Goal: Task Accomplishment & Management: Complete application form

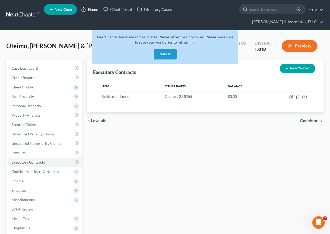
click at [92, 9] on link "Home" at bounding box center [89, 9] width 22 height 9
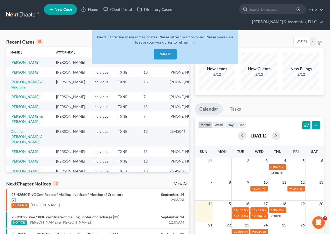
click at [158, 54] on button "Refresh" at bounding box center [164, 54] width 23 height 10
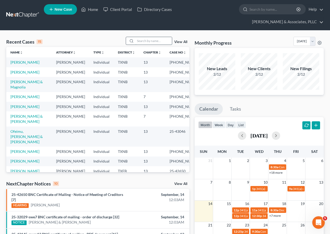
click at [152, 42] on input "search" at bounding box center [153, 41] width 36 height 8
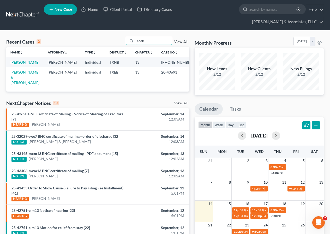
type input "cook"
click at [16, 63] on link "[PERSON_NAME]" at bounding box center [24, 62] width 29 height 4
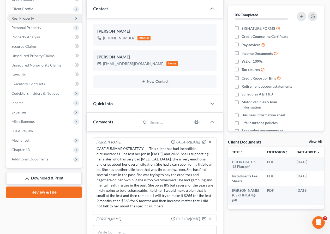
scroll to position [192, 0]
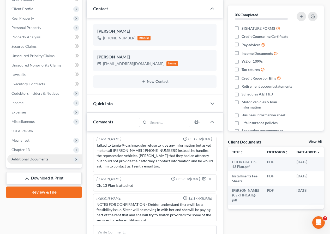
click at [38, 158] on span "Additional Documents" at bounding box center [29, 159] width 37 height 4
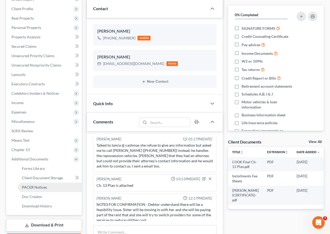
click at [39, 188] on span "PACER Notices" at bounding box center [34, 187] width 25 height 4
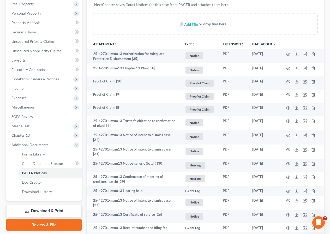
scroll to position [104, 0]
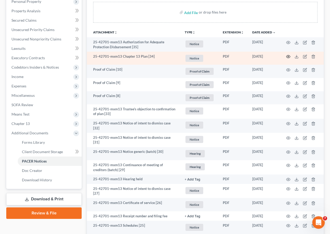
click at [288, 57] on icon "button" at bounding box center [288, 56] width 4 height 4
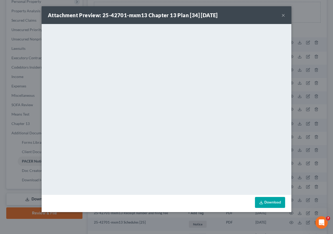
click at [284, 14] on button "×" at bounding box center [284, 15] width 4 height 6
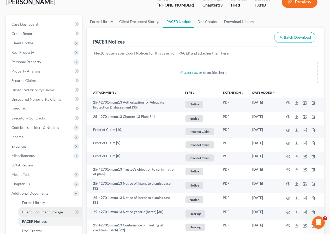
scroll to position [0, 0]
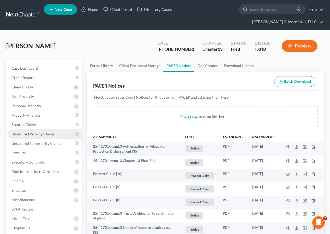
click at [40, 135] on span "Unsecured Priority Claims" at bounding box center [32, 134] width 43 height 4
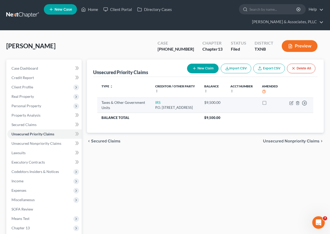
drag, startPoint x: 152, startPoint y: 106, endPoint x: 178, endPoint y: 116, distance: 27.5
click at [178, 113] on td "IRS P.O. [STREET_ADDRESS]" at bounding box center [175, 104] width 49 height 15
copy div "P.O. [STREET_ADDRESS]"
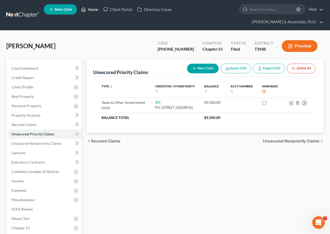
click at [87, 11] on link "Home" at bounding box center [89, 9] width 22 height 9
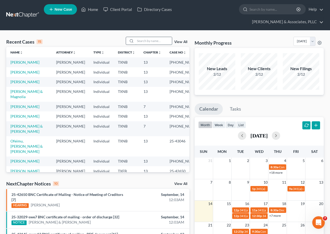
click at [140, 38] on input "search" at bounding box center [153, 41] width 36 height 8
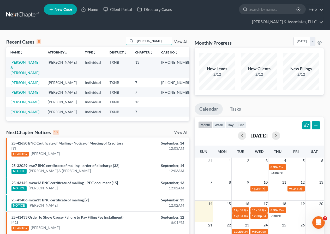
type input "[PERSON_NAME]"
click at [27, 90] on link "[PERSON_NAME]" at bounding box center [24, 92] width 29 height 4
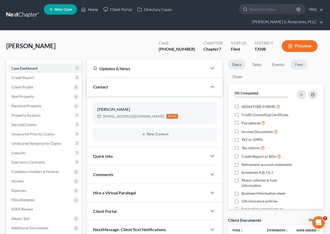
click at [296, 64] on link "Fees" at bounding box center [298, 64] width 17 height 10
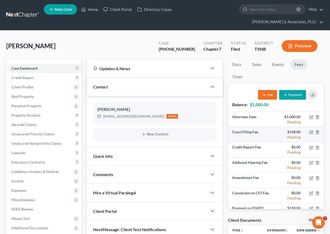
scroll to position [9, 0]
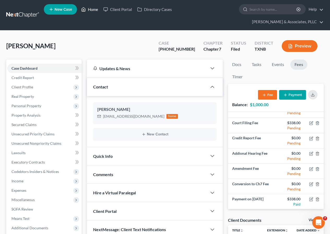
click at [90, 8] on link "Home" at bounding box center [89, 9] width 22 height 9
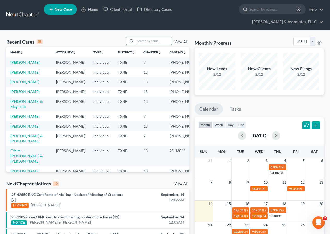
click at [141, 41] on input "search" at bounding box center [153, 41] width 36 height 8
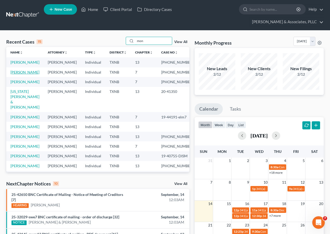
type input "mon"
click at [22, 74] on link "[PERSON_NAME]" at bounding box center [24, 72] width 29 height 4
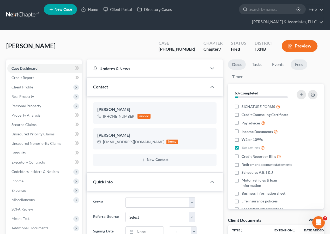
click at [300, 63] on link "Fees" at bounding box center [298, 64] width 17 height 10
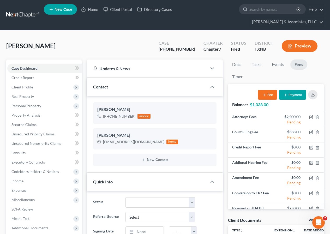
click at [293, 94] on button "Payment" at bounding box center [292, 95] width 27 height 10
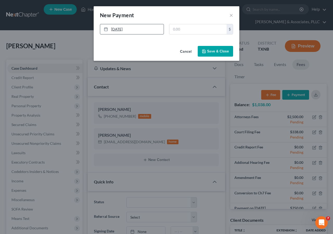
click at [124, 31] on link "[DATE]" at bounding box center [132, 29] width 64 height 10
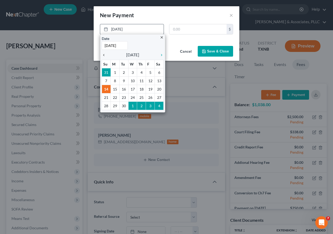
click at [105, 54] on icon "chevron_left" at bounding box center [105, 55] width 7 height 4
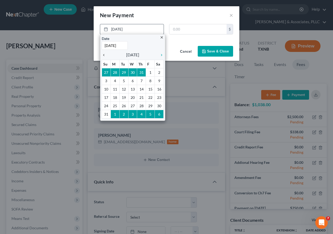
click at [105, 54] on icon "chevron_left" at bounding box center [105, 55] width 7 height 4
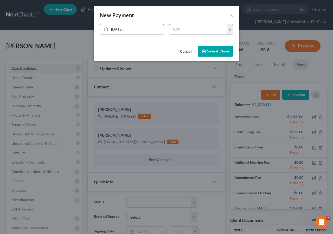
click at [184, 30] on input "text" at bounding box center [198, 29] width 57 height 10
type input "300"
click at [208, 49] on button "Save & Close" at bounding box center [215, 51] width 35 height 11
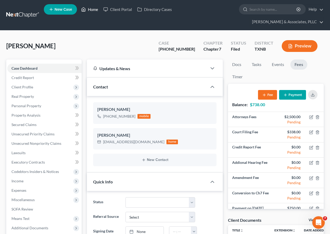
click at [91, 8] on link "Home" at bounding box center [89, 9] width 22 height 9
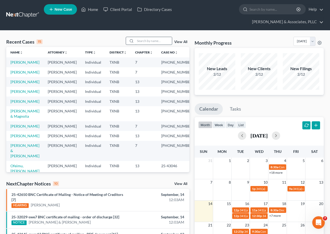
click at [140, 42] on input "search" at bounding box center [153, 41] width 36 height 8
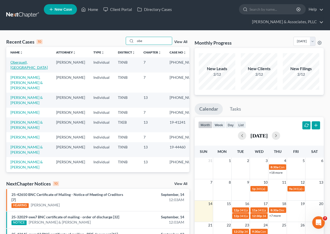
type input "obe"
click at [22, 60] on link "Oberquell, [GEOGRAPHIC_DATA]" at bounding box center [28, 65] width 37 height 10
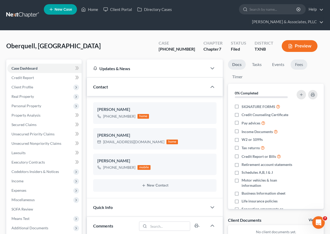
click at [297, 64] on link "Fees" at bounding box center [298, 64] width 17 height 10
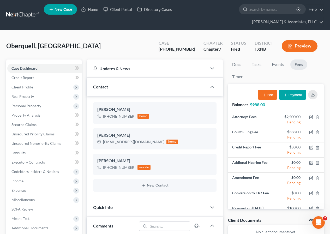
scroll to position [48, 0]
click at [293, 91] on button "Payment" at bounding box center [292, 95] width 27 height 10
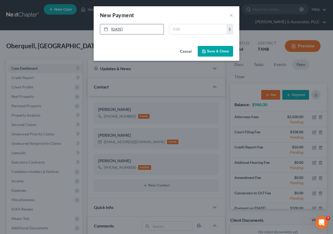
click at [121, 30] on link "[DATE]" at bounding box center [132, 29] width 64 height 10
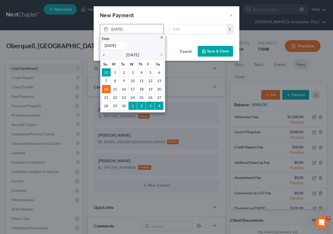
click at [104, 54] on icon "chevron_left" at bounding box center [105, 55] width 7 height 4
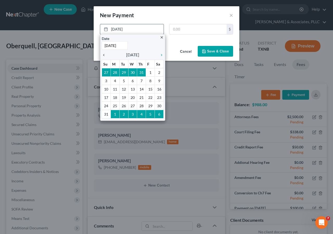
click at [104, 54] on icon "chevron_left" at bounding box center [105, 55] width 7 height 4
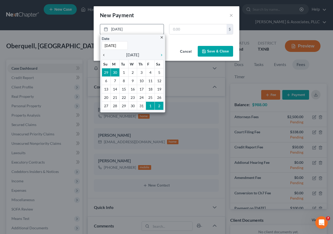
click at [104, 54] on icon "chevron_left" at bounding box center [105, 55] width 7 height 4
click at [162, 55] on icon "chevron_right" at bounding box center [160, 55] width 7 height 4
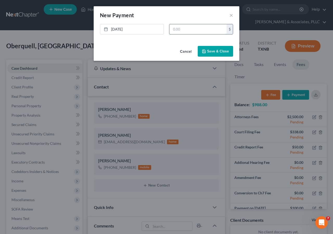
click at [181, 30] on input "text" at bounding box center [198, 29] width 57 height 10
type input "200"
click at [206, 51] on icon "button" at bounding box center [204, 51] width 3 height 3
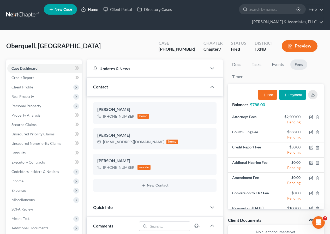
click at [93, 10] on link "Home" at bounding box center [89, 9] width 22 height 9
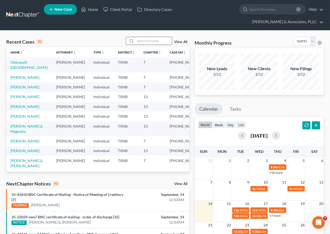
click at [143, 42] on input "search" at bounding box center [153, 41] width 36 height 8
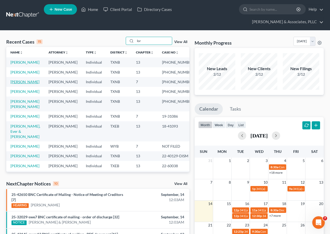
type input "lor"
click at [22, 84] on link "[PERSON_NAME]" at bounding box center [24, 81] width 29 height 4
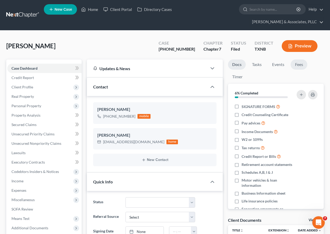
click at [300, 66] on link "Fees" at bounding box center [298, 64] width 17 height 10
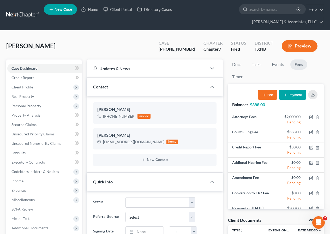
click at [287, 97] on button "Payment" at bounding box center [292, 95] width 27 height 10
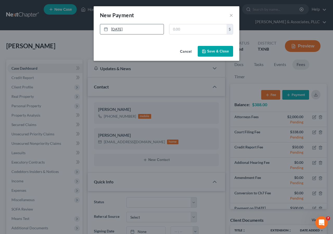
click at [123, 29] on link "[DATE]" at bounding box center [132, 29] width 64 height 10
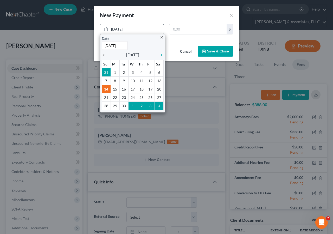
click at [105, 54] on icon "chevron_left" at bounding box center [105, 55] width 7 height 4
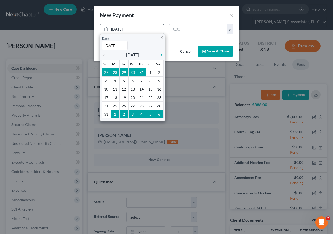
click at [105, 54] on icon "chevron_left" at bounding box center [105, 55] width 7 height 4
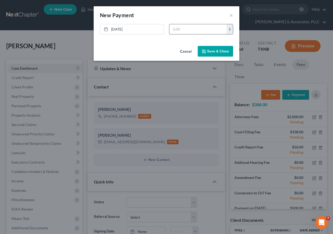
click at [172, 29] on input "text" at bounding box center [198, 29] width 57 height 10
type input "100"
click at [213, 48] on button "Save & Close" at bounding box center [215, 51] width 35 height 11
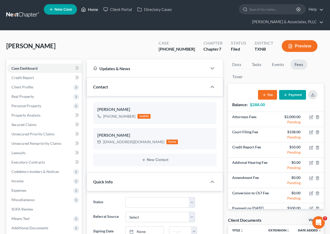
click at [91, 10] on link "Home" at bounding box center [89, 9] width 22 height 9
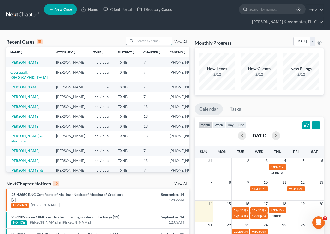
click at [142, 42] on input "search" at bounding box center [153, 41] width 36 height 8
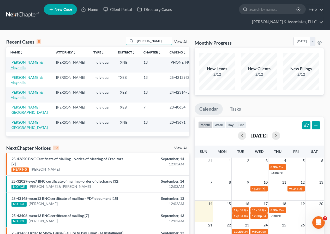
type input "[PERSON_NAME]"
click at [19, 63] on link "[PERSON_NAME] & Magnolia" at bounding box center [26, 65] width 32 height 10
select select "2"
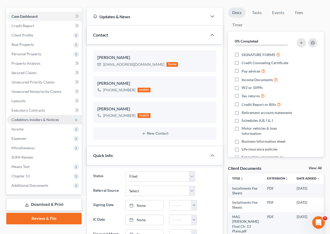
scroll to position [198, 0]
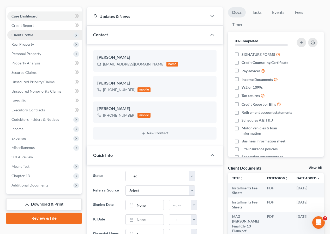
click at [31, 36] on span "Client Profile" at bounding box center [22, 35] width 22 height 4
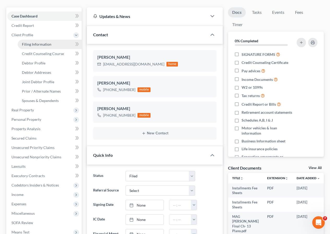
click at [33, 42] on span "Filing Information" at bounding box center [36, 44] width 29 height 4
select select "1"
select select "3"
select select "45"
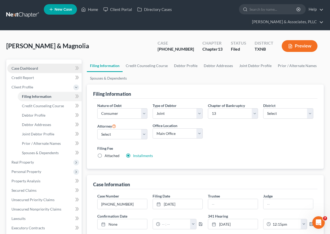
click at [32, 69] on span "Case Dashboard" at bounding box center [24, 68] width 27 height 4
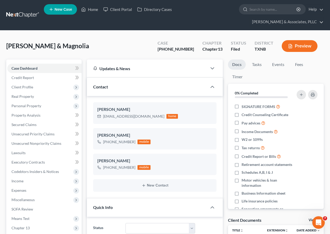
scroll to position [198, 0]
click at [300, 64] on link "Fees" at bounding box center [298, 64] width 17 height 10
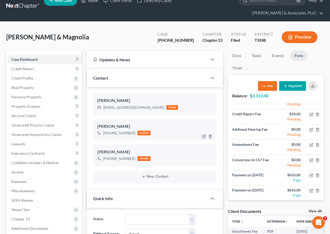
scroll to position [0, 0]
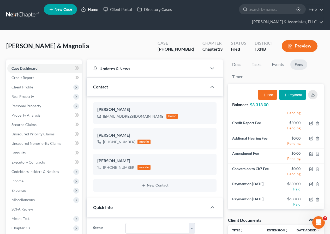
click at [95, 8] on link "Home" at bounding box center [89, 9] width 22 height 9
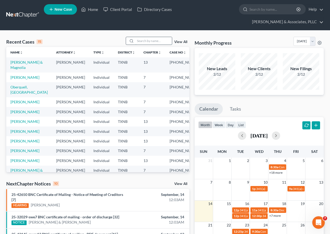
click at [140, 39] on input "search" at bounding box center [153, 41] width 36 height 8
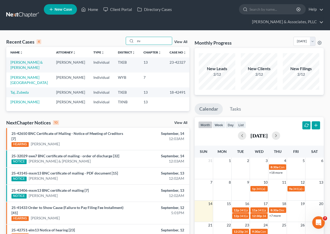
type input "z"
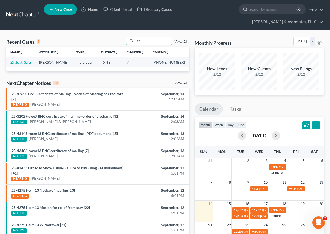
type input "zr"
click at [15, 64] on link "Zraiqat, Safa" at bounding box center [20, 62] width 20 height 4
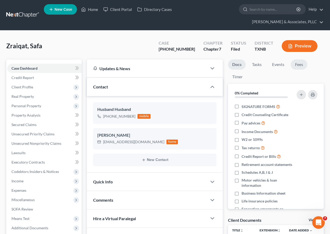
click at [301, 66] on link "Fees" at bounding box center [298, 64] width 17 height 10
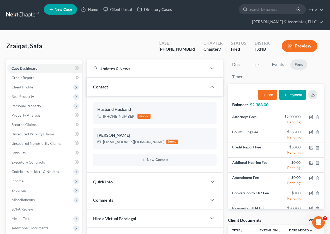
click at [290, 98] on button "Payment" at bounding box center [292, 95] width 27 height 10
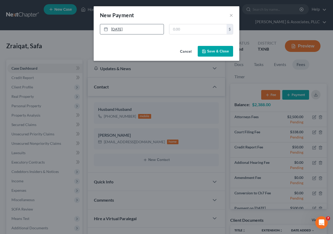
click at [123, 29] on link "[DATE]" at bounding box center [132, 29] width 64 height 10
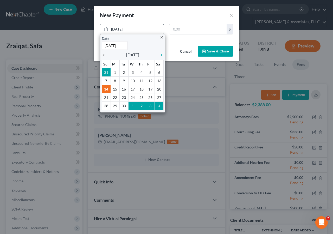
click at [104, 55] on icon "chevron_left" at bounding box center [105, 55] width 7 height 4
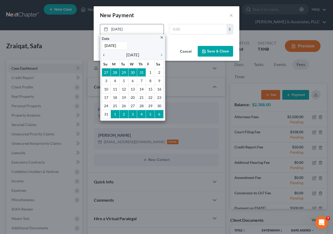
click at [104, 55] on icon "chevron_left" at bounding box center [105, 55] width 7 height 4
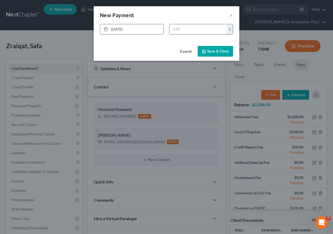
click at [180, 32] on input "text" at bounding box center [198, 29] width 57 height 10
type input "2"
type input "500"
click at [203, 50] on icon "button" at bounding box center [204, 51] width 3 height 3
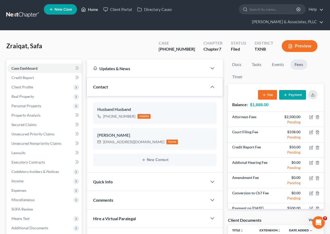
click at [90, 10] on link "Home" at bounding box center [89, 9] width 22 height 9
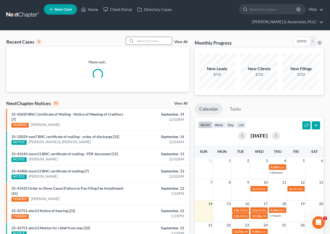
click at [141, 40] on input "search" at bounding box center [153, 41] width 36 height 8
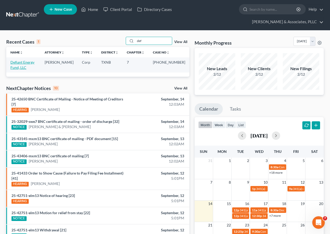
type input "def"
click at [21, 63] on link "Defiant Energy Fund, LLC" at bounding box center [22, 65] width 24 height 10
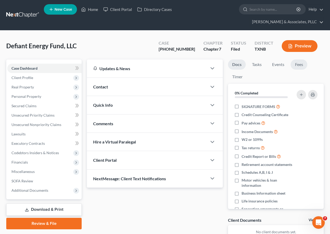
click at [298, 66] on link "Fees" at bounding box center [298, 64] width 17 height 10
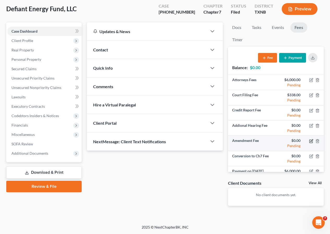
click at [310, 141] on icon "button" at bounding box center [311, 140] width 2 height 2
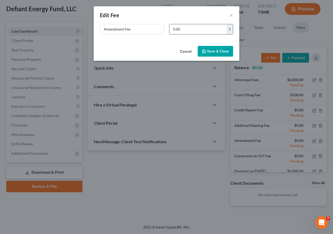
click at [171, 28] on input "0.00" at bounding box center [198, 29] width 57 height 10
type input "75"
click at [208, 53] on button "Save & Close" at bounding box center [215, 51] width 35 height 11
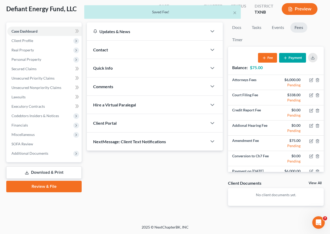
click at [291, 58] on button "Payment" at bounding box center [292, 58] width 27 height 10
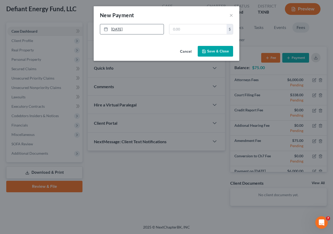
click at [116, 30] on link "[DATE]" at bounding box center [132, 29] width 64 height 10
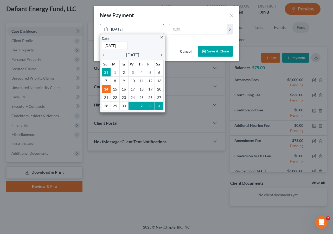
click at [105, 54] on icon "chevron_left" at bounding box center [105, 55] width 7 height 4
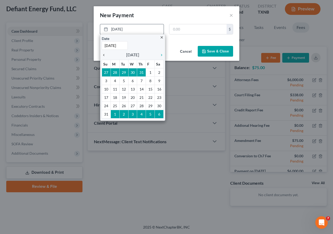
click at [105, 54] on icon "chevron_left" at bounding box center [105, 55] width 7 height 4
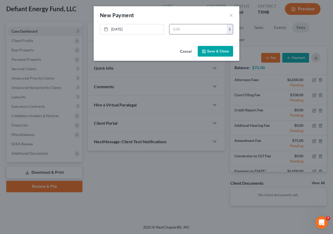
click at [192, 30] on input "text" at bounding box center [198, 29] width 57 height 10
type input "75"
click at [206, 50] on icon "button" at bounding box center [204, 51] width 4 height 4
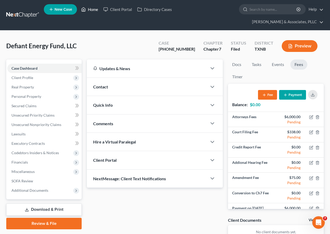
drag, startPoint x: 87, startPoint y: 10, endPoint x: 93, endPoint y: 34, distance: 24.6
click at [88, 10] on link "Home" at bounding box center [89, 9] width 22 height 9
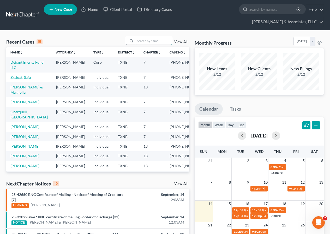
click at [151, 41] on input "search" at bounding box center [153, 41] width 36 height 8
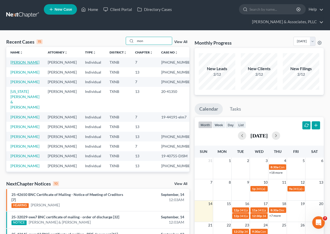
type input "mon"
click at [22, 64] on link "[PERSON_NAME]" at bounding box center [24, 62] width 29 height 4
select select "2"
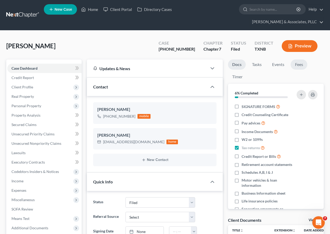
click at [299, 67] on link "Fees" at bounding box center [298, 64] width 17 height 10
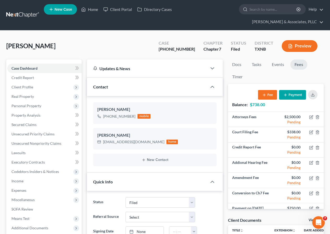
click at [286, 94] on icon "button" at bounding box center [285, 95] width 4 height 4
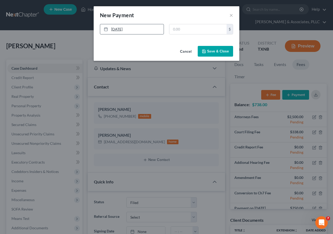
click at [116, 29] on link "[DATE]" at bounding box center [132, 29] width 64 height 10
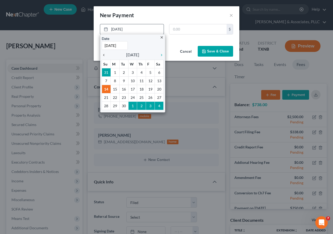
click at [104, 54] on icon "chevron_left" at bounding box center [105, 55] width 7 height 4
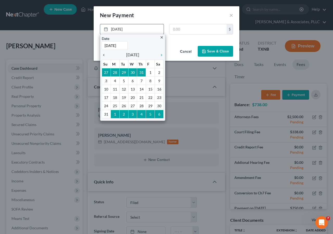
click at [104, 54] on icon "chevron_left" at bounding box center [105, 55] width 7 height 4
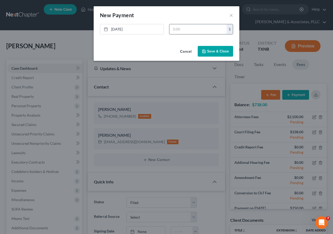
click at [174, 30] on input "text" at bounding box center [198, 29] width 57 height 10
type input "300"
click at [209, 49] on button "Save & Close" at bounding box center [215, 51] width 35 height 11
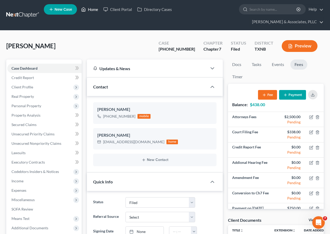
click at [91, 10] on link "Home" at bounding box center [89, 9] width 22 height 9
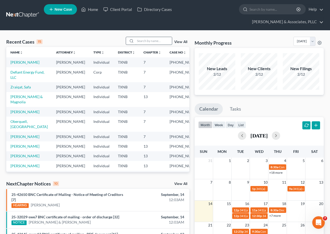
click at [143, 40] on input "search" at bounding box center [153, 41] width 36 height 8
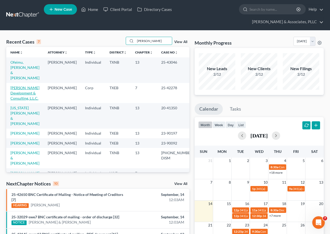
type input "[PERSON_NAME]"
click at [26, 85] on link "[PERSON_NAME] Development & Consulting, L.L.C." at bounding box center [24, 92] width 29 height 15
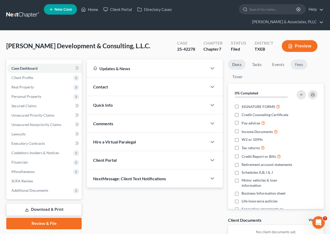
click at [299, 65] on link "Fees" at bounding box center [298, 64] width 17 height 10
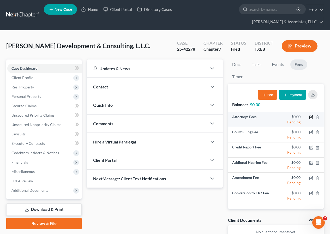
click at [311, 118] on icon "button" at bounding box center [311, 116] width 2 height 2
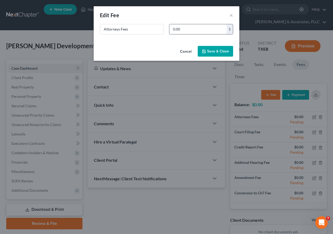
click at [172, 28] on input "0.00" at bounding box center [198, 29] width 57 height 10
type input "2,000"
click at [208, 48] on button "Save & Close" at bounding box center [215, 51] width 35 height 11
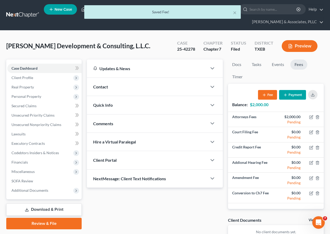
click at [288, 97] on button "Payment" at bounding box center [292, 95] width 27 height 10
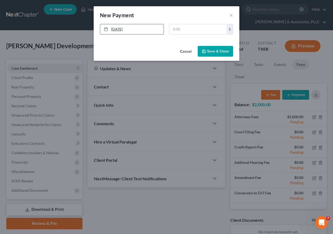
click at [119, 29] on link "[DATE]" at bounding box center [132, 29] width 64 height 10
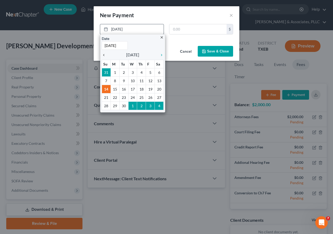
click at [105, 54] on icon "chevron_left" at bounding box center [105, 55] width 7 height 4
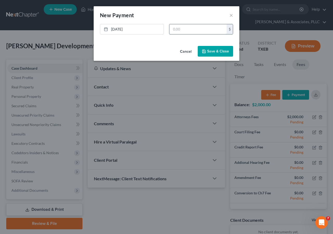
click at [173, 31] on input "text" at bounding box center [198, 29] width 57 height 10
type input "1,700"
click at [207, 53] on button "Save & Close" at bounding box center [215, 51] width 35 height 11
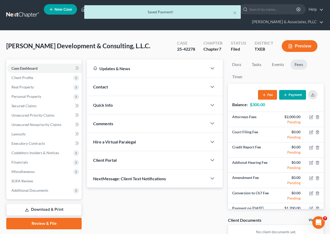
click at [288, 92] on button "Payment" at bounding box center [292, 95] width 27 height 10
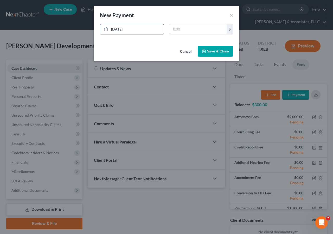
click at [118, 30] on link "[DATE]" at bounding box center [132, 29] width 64 height 10
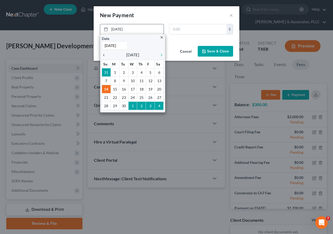
click at [103, 54] on icon "chevron_left" at bounding box center [105, 55] width 7 height 4
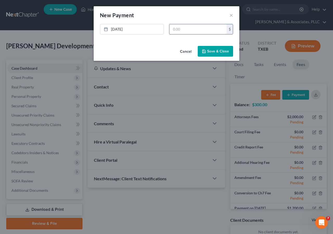
click at [182, 27] on input "text" at bounding box center [198, 29] width 57 height 10
type input "300"
click at [212, 53] on button "Save & Close" at bounding box center [215, 51] width 35 height 11
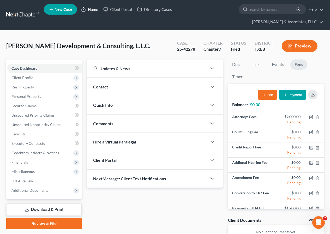
click at [91, 10] on link "Home" at bounding box center [89, 9] width 22 height 9
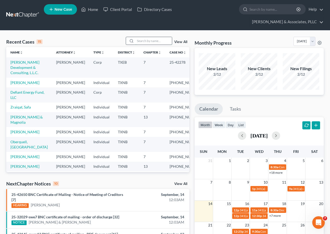
click at [144, 41] on input "search" at bounding box center [153, 41] width 36 height 8
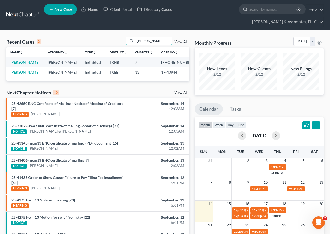
type input "[PERSON_NAME]"
click at [21, 61] on link "[PERSON_NAME]" at bounding box center [24, 62] width 29 height 4
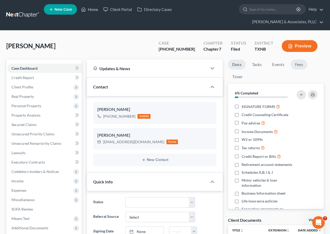
click at [302, 63] on link "Fees" at bounding box center [298, 64] width 17 height 10
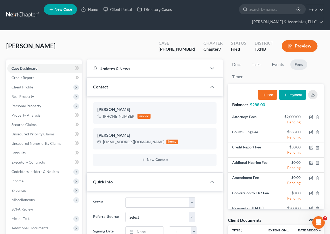
click at [298, 93] on button "Payment" at bounding box center [292, 95] width 27 height 10
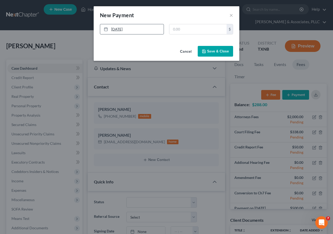
click at [120, 28] on link "[DATE]" at bounding box center [132, 29] width 64 height 10
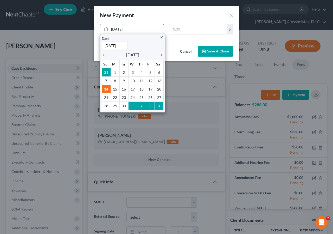
click at [104, 54] on icon "chevron_left" at bounding box center [105, 55] width 7 height 4
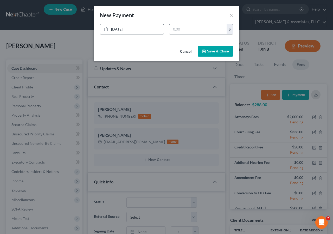
click at [180, 29] on input "text" at bounding box center [198, 29] width 57 height 10
type input "300"
click at [205, 50] on icon "button" at bounding box center [204, 51] width 4 height 4
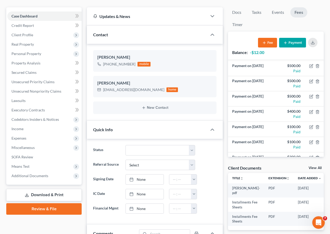
scroll to position [100, 0]
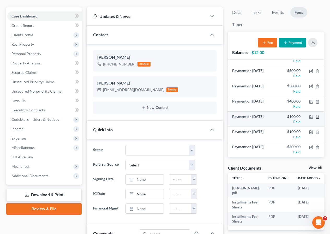
click at [315, 115] on icon "button" at bounding box center [317, 117] width 4 height 4
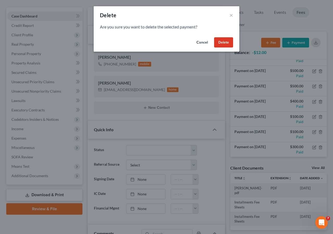
click at [223, 39] on button "Delete" at bounding box center [223, 42] width 19 height 10
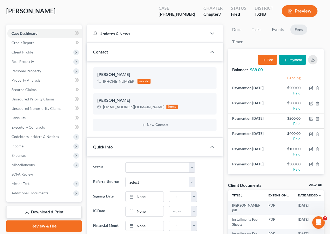
scroll to position [0, 0]
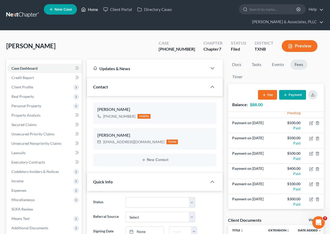
click at [91, 10] on link "Home" at bounding box center [89, 9] width 22 height 9
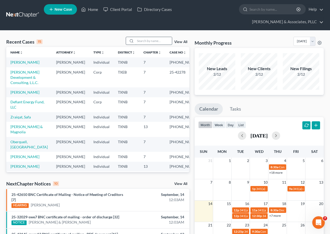
click at [141, 42] on input "search" at bounding box center [153, 41] width 36 height 8
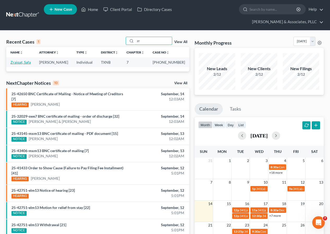
type input "zr"
click at [20, 64] on link "Zraiqat, Safa" at bounding box center [20, 62] width 20 height 4
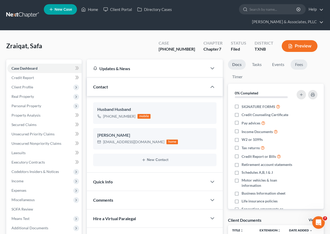
click at [299, 63] on link "Fees" at bounding box center [298, 64] width 17 height 10
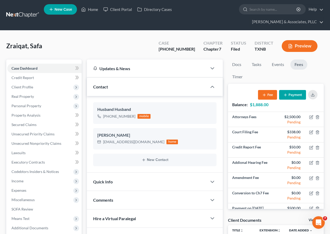
click at [287, 96] on icon "button" at bounding box center [285, 95] width 4 height 4
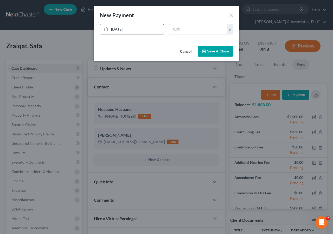
click at [115, 31] on link "[DATE]" at bounding box center [132, 29] width 64 height 10
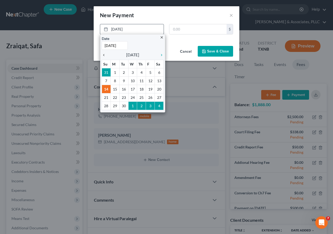
click at [105, 54] on icon "chevron_left" at bounding box center [105, 55] width 7 height 4
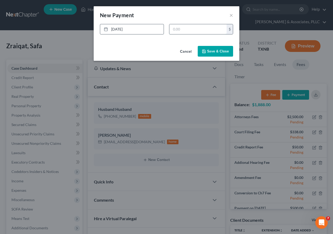
click at [181, 30] on input "text" at bounding box center [198, 29] width 57 height 10
type input "250"
click at [214, 53] on button "Save & Close" at bounding box center [215, 51] width 35 height 11
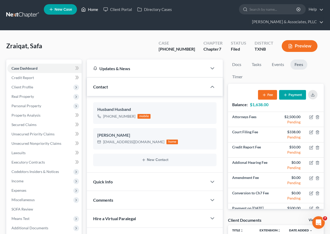
click at [89, 10] on link "Home" at bounding box center [89, 9] width 22 height 9
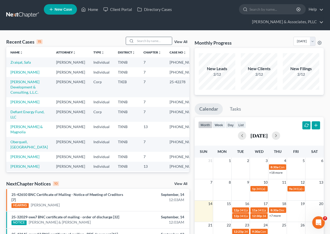
click at [144, 43] on input "search" at bounding box center [153, 41] width 36 height 8
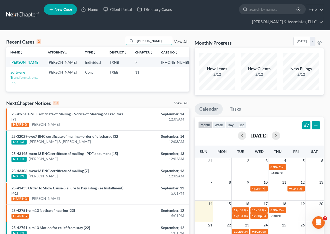
type input "[PERSON_NAME]"
click at [18, 63] on link "[PERSON_NAME]" at bounding box center [24, 62] width 29 height 4
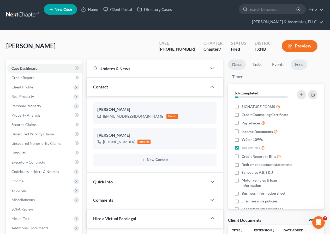
click at [301, 64] on link "Fees" at bounding box center [298, 64] width 17 height 10
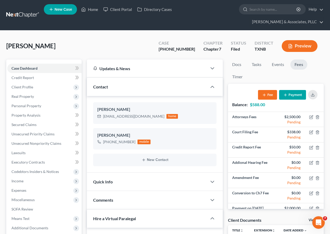
click at [294, 94] on button "Payment" at bounding box center [292, 95] width 27 height 10
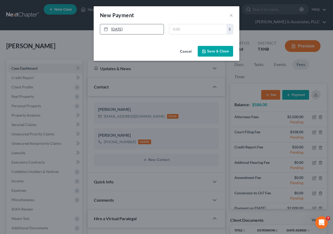
click at [119, 31] on link "[DATE]" at bounding box center [132, 29] width 64 height 10
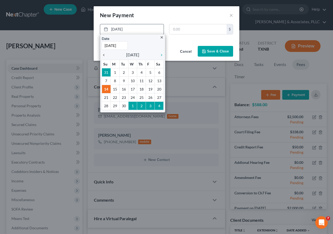
click at [103, 54] on icon "chevron_left" at bounding box center [105, 55] width 7 height 4
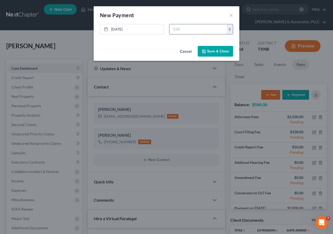
click at [175, 30] on input "text" at bounding box center [198, 29] width 57 height 10
type input "300"
click at [209, 51] on button "Save & Close" at bounding box center [215, 51] width 35 height 11
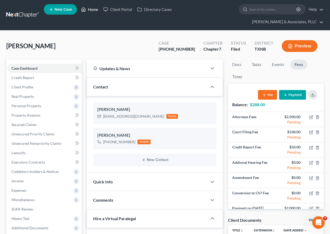
click at [93, 10] on link "Home" at bounding box center [89, 9] width 22 height 9
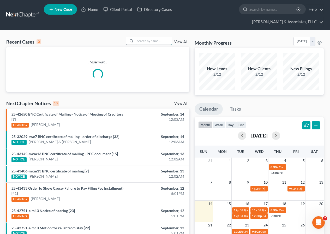
click at [143, 42] on input "search" at bounding box center [153, 41] width 36 height 8
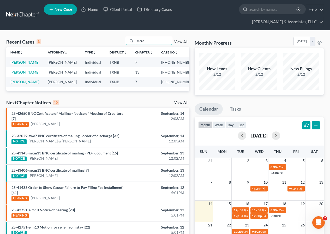
type input "merc"
click at [23, 64] on link "[PERSON_NAME]" at bounding box center [24, 62] width 29 height 4
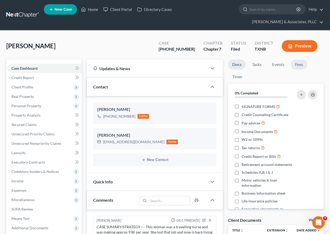
click at [298, 64] on link "Fees" at bounding box center [298, 64] width 17 height 10
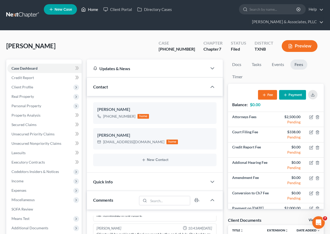
click at [94, 8] on link "Home" at bounding box center [89, 9] width 22 height 9
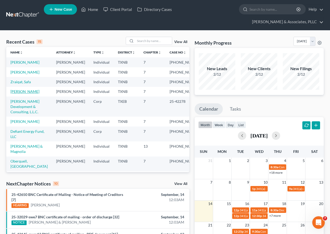
click at [24, 94] on link "[PERSON_NAME]" at bounding box center [24, 91] width 29 height 4
select select "2"
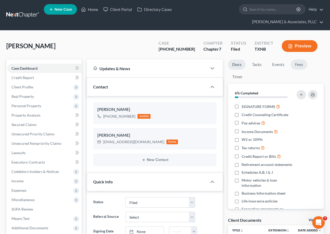
click at [297, 66] on link "Fees" at bounding box center [298, 64] width 17 height 10
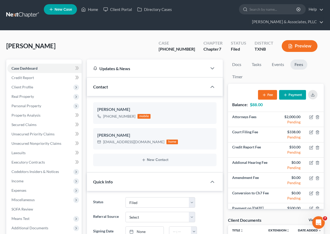
click at [295, 94] on button "Payment" at bounding box center [292, 95] width 27 height 10
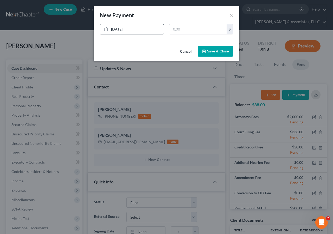
click at [120, 29] on link "[DATE]" at bounding box center [132, 29] width 64 height 10
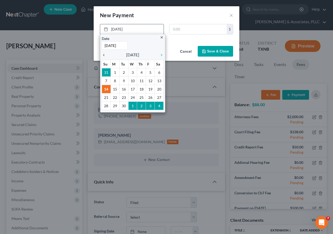
click at [104, 54] on icon "chevron_left" at bounding box center [105, 55] width 7 height 4
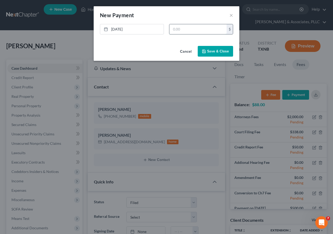
click at [176, 28] on input "text" at bounding box center [198, 29] width 57 height 10
type input "88"
click at [206, 52] on icon "button" at bounding box center [204, 51] width 4 height 4
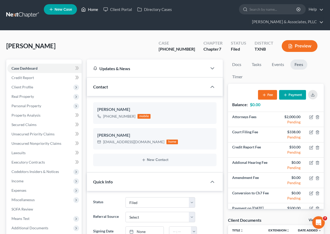
click at [95, 10] on link "Home" at bounding box center [89, 9] width 22 height 9
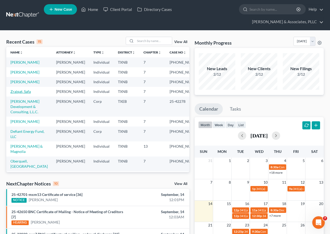
click at [16, 94] on link "Zraiqat, Safa" at bounding box center [20, 91] width 20 height 4
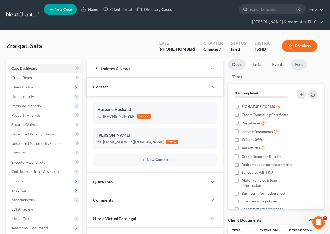
click at [299, 64] on link "Fees" at bounding box center [298, 64] width 17 height 10
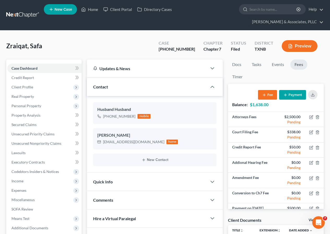
click at [292, 96] on button "Payment" at bounding box center [292, 95] width 27 height 10
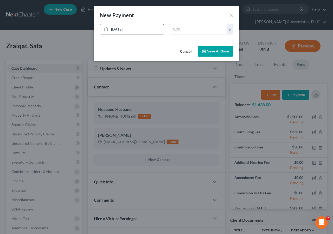
click at [119, 31] on link "[DATE]" at bounding box center [132, 29] width 64 height 10
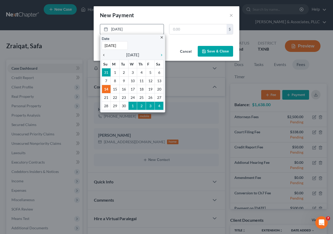
click at [103, 53] on icon "chevron_left" at bounding box center [105, 55] width 7 height 4
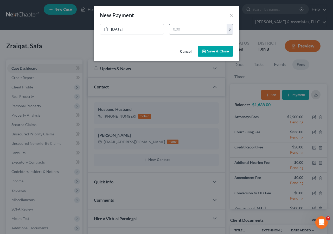
click at [179, 30] on input "text" at bounding box center [198, 29] width 57 height 10
type input "250"
click at [205, 49] on icon "button" at bounding box center [204, 51] width 4 height 4
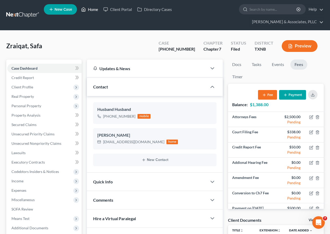
click at [89, 8] on link "Home" at bounding box center [89, 9] width 22 height 9
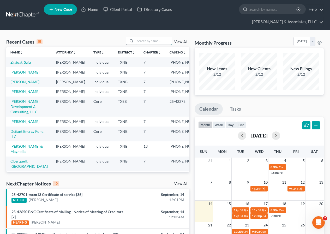
click at [148, 42] on input "search" at bounding box center [153, 41] width 36 height 8
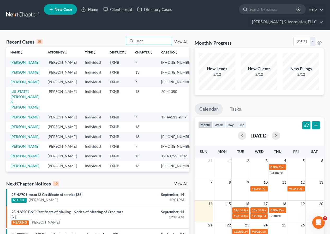
type input "mon"
click at [22, 63] on link "[PERSON_NAME]" at bounding box center [24, 62] width 29 height 4
select select "2"
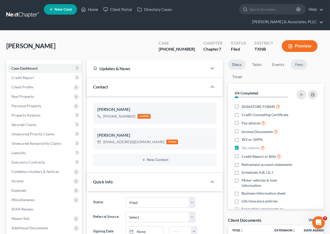
click at [294, 64] on link "Fees" at bounding box center [298, 64] width 17 height 10
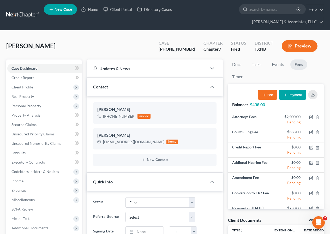
click at [290, 90] on button "Payment" at bounding box center [292, 95] width 27 height 10
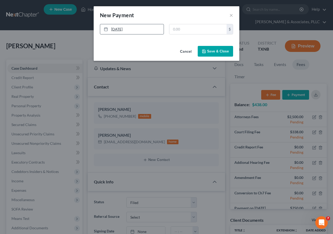
click at [118, 29] on link "[DATE]" at bounding box center [132, 29] width 64 height 10
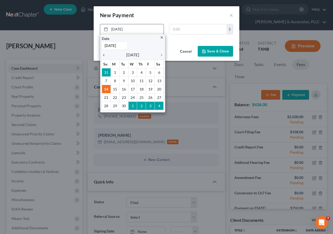
click at [103, 55] on icon "chevron_left" at bounding box center [105, 55] width 7 height 4
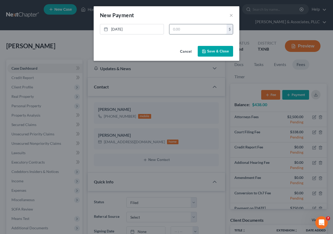
click at [182, 31] on input "text" at bounding box center [198, 29] width 57 height 10
type input "300"
click at [210, 50] on button "Save & Close" at bounding box center [215, 51] width 35 height 11
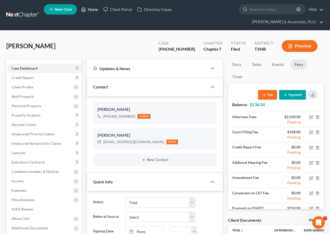
click at [90, 10] on link "Home" at bounding box center [89, 9] width 22 height 9
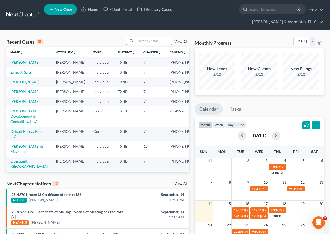
click at [144, 41] on input "search" at bounding box center [153, 41] width 36 height 8
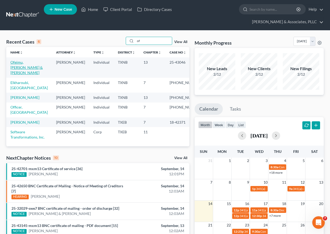
type input "of"
click at [27, 63] on link "Ofeimu, [PERSON_NAME] & [PERSON_NAME]" at bounding box center [26, 67] width 32 height 15
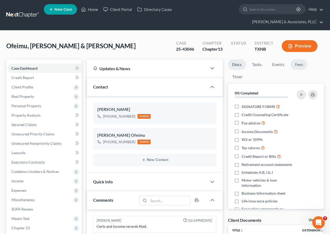
click at [298, 67] on link "Fees" at bounding box center [298, 64] width 17 height 10
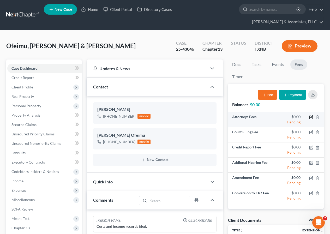
click at [312, 116] on icon "button" at bounding box center [311, 117] width 4 height 4
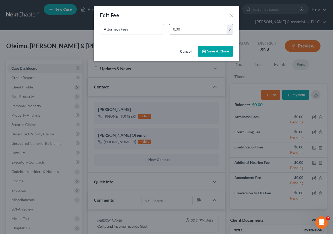
click at [176, 27] on input "0.00" at bounding box center [198, 29] width 57 height 10
type input "4,250"
click at [211, 48] on button "Save & Close" at bounding box center [215, 51] width 35 height 11
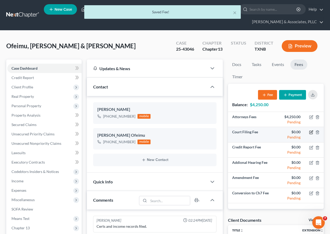
click at [310, 131] on icon "button" at bounding box center [310, 132] width 3 height 3
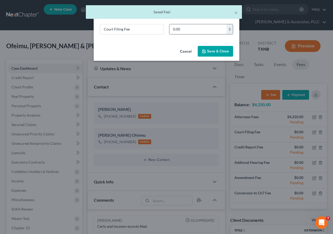
click at [174, 29] on input "0.00" at bounding box center [198, 29] width 57 height 10
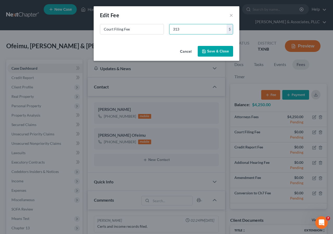
type input "313"
click at [220, 52] on button "Save & Close" at bounding box center [215, 51] width 35 height 11
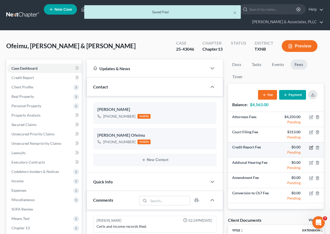
click at [310, 148] on icon "button" at bounding box center [311, 147] width 2 height 2
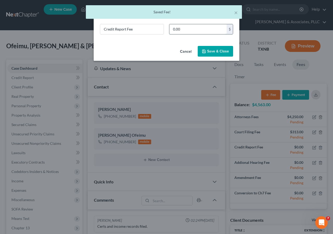
click at [173, 28] on input "0.00" at bounding box center [198, 29] width 57 height 10
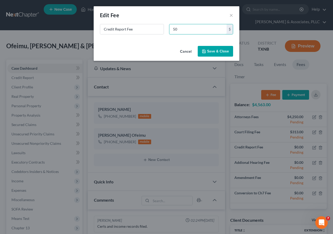
type input "50"
click at [212, 49] on button "Save & Close" at bounding box center [215, 51] width 35 height 11
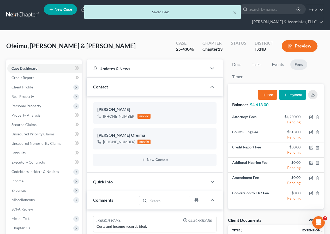
click at [293, 96] on button "Payment" at bounding box center [292, 95] width 27 height 10
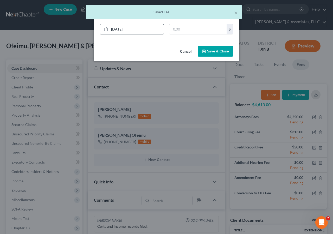
click at [117, 30] on link "[DATE]" at bounding box center [132, 29] width 64 height 10
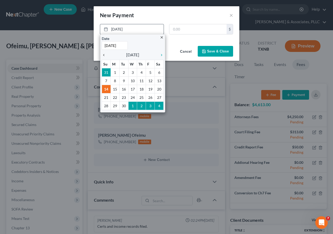
click at [104, 55] on icon "chevron_left" at bounding box center [105, 55] width 7 height 4
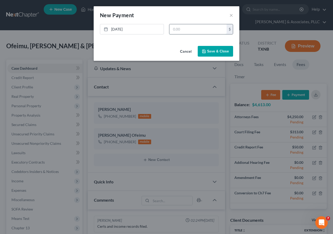
click at [178, 29] on input "text" at bounding box center [198, 29] width 57 height 10
type input "750"
click at [212, 52] on button "Save & Close" at bounding box center [215, 51] width 35 height 11
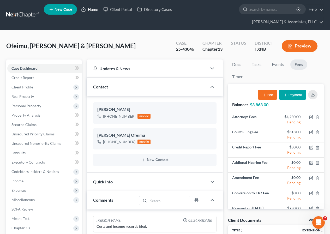
click at [90, 8] on link "Home" at bounding box center [89, 9] width 22 height 9
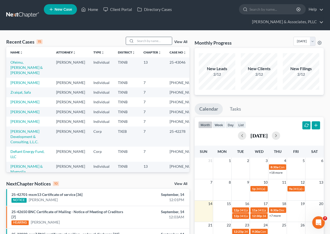
click at [144, 41] on input "search" at bounding box center [153, 41] width 36 height 8
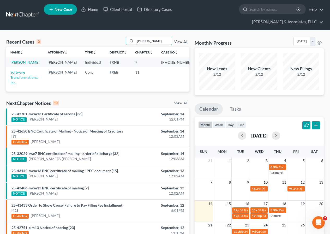
type input "[PERSON_NAME]"
click at [16, 63] on link "[PERSON_NAME]" at bounding box center [24, 62] width 29 height 4
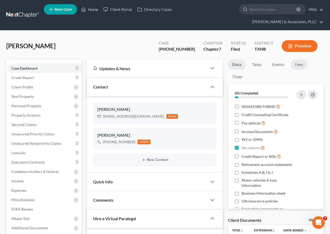
click at [300, 66] on link "Fees" at bounding box center [298, 64] width 17 height 10
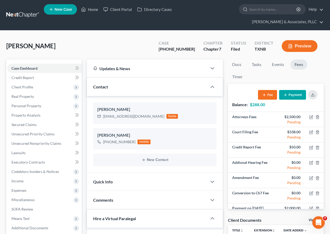
click at [296, 95] on button "Payment" at bounding box center [292, 95] width 27 height 10
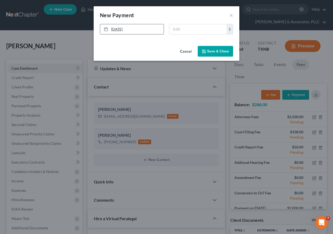
click at [120, 30] on link "[DATE]" at bounding box center [132, 29] width 64 height 10
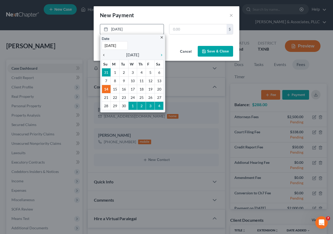
click at [103, 54] on icon "chevron_left" at bounding box center [105, 55] width 7 height 4
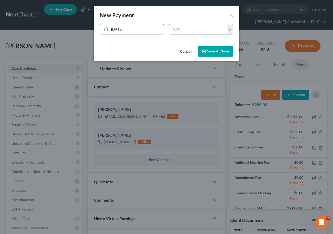
click at [173, 29] on input "text" at bounding box center [198, 29] width 57 height 10
type input "300"
click at [208, 51] on button "Save & Close" at bounding box center [215, 51] width 35 height 11
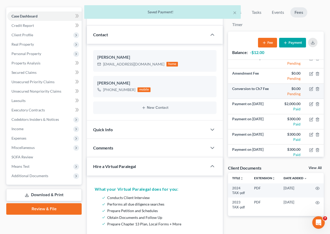
scroll to position [55, 0]
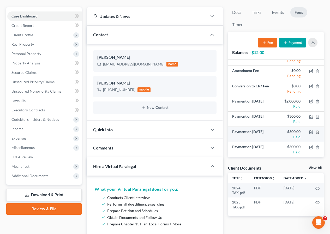
click at [315, 132] on icon "button" at bounding box center [317, 132] width 4 height 4
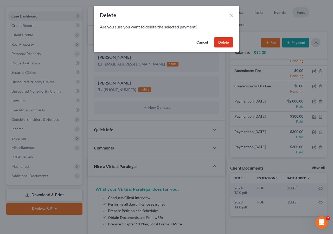
drag, startPoint x: 220, startPoint y: 39, endPoint x: 211, endPoint y: 73, distance: 35.4
click at [220, 39] on button "Delete" at bounding box center [223, 42] width 19 height 10
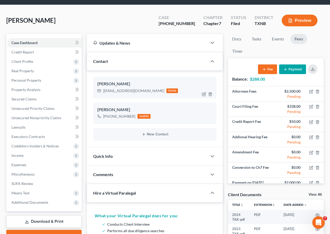
scroll to position [0, 0]
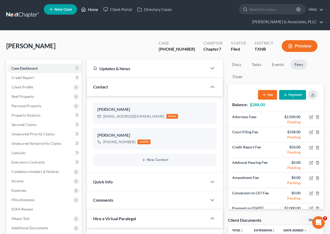
click at [92, 11] on link "Home" at bounding box center [89, 9] width 22 height 9
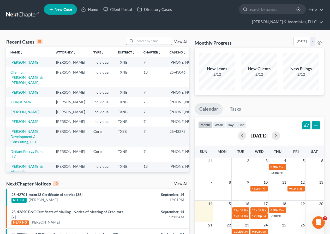
click at [141, 39] on input "search" at bounding box center [153, 41] width 36 height 8
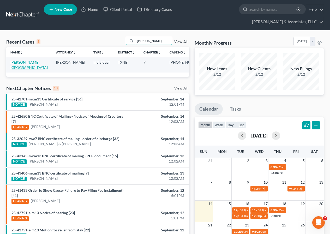
type input "[PERSON_NAME]"
click at [22, 63] on link "[PERSON_NAME][GEOGRAPHIC_DATA]" at bounding box center [28, 65] width 37 height 10
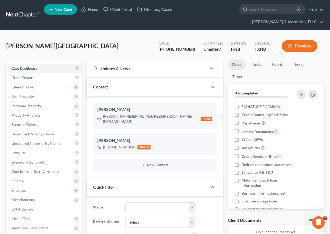
scroll to position [51, 0]
click at [298, 66] on link "Fees" at bounding box center [298, 64] width 17 height 10
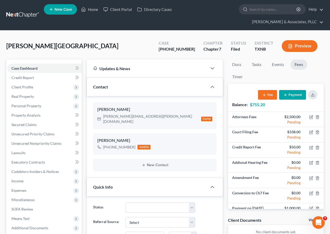
click at [288, 96] on button "Payment" at bounding box center [292, 95] width 27 height 10
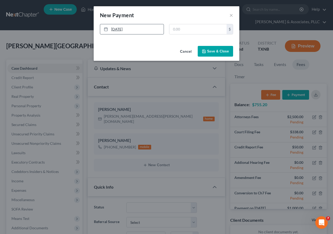
click at [119, 30] on link "[DATE]" at bounding box center [132, 29] width 64 height 10
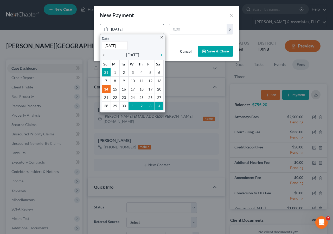
click at [104, 55] on icon "chevron_left" at bounding box center [105, 55] width 7 height 4
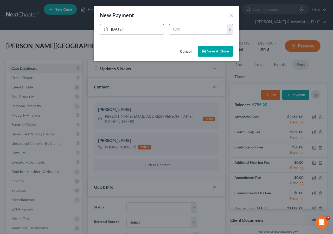
click at [187, 33] on input "text" at bounding box center [198, 29] width 57 height 10
type input "377.60"
click at [205, 51] on polyline "button" at bounding box center [204, 51] width 2 height 1
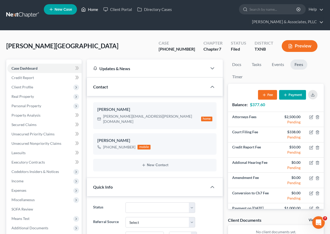
click at [95, 10] on link "Home" at bounding box center [89, 9] width 22 height 9
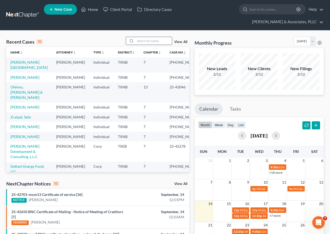
click at [139, 39] on input "search" at bounding box center [153, 41] width 36 height 8
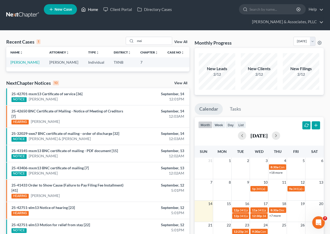
click at [94, 8] on link "Home" at bounding box center [89, 9] width 22 height 9
click at [91, 9] on link "Home" at bounding box center [89, 9] width 22 height 9
click at [156, 42] on input "mei" at bounding box center [153, 41] width 36 height 8
type input "m"
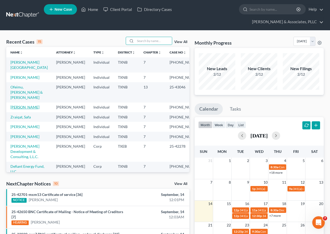
click at [21, 107] on link "[PERSON_NAME]" at bounding box center [24, 107] width 29 height 4
select select "2"
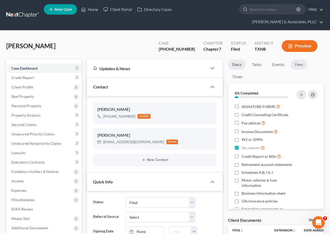
click at [298, 64] on link "Fees" at bounding box center [298, 64] width 17 height 10
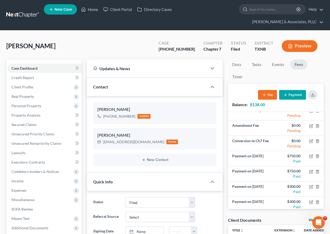
scroll to position [78, 0]
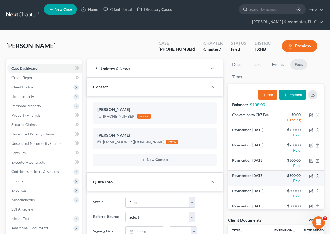
click at [317, 176] on line "button" at bounding box center [317, 176] width 0 height 1
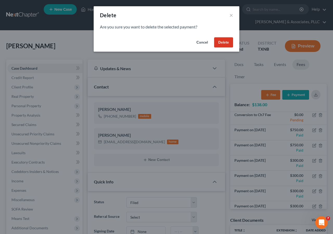
click at [220, 43] on button "Delete" at bounding box center [223, 42] width 19 height 10
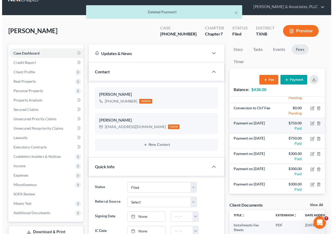
scroll to position [26, 0]
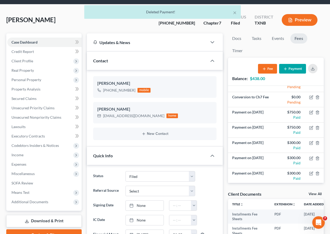
click at [291, 69] on button "Payment" at bounding box center [292, 69] width 27 height 10
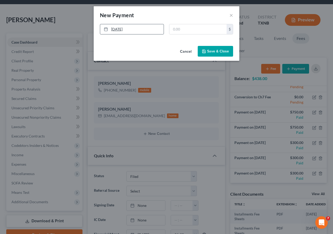
click at [122, 30] on link "[DATE]" at bounding box center [132, 29] width 64 height 10
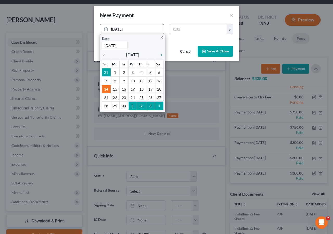
click at [104, 56] on icon "chevron_left" at bounding box center [105, 55] width 7 height 4
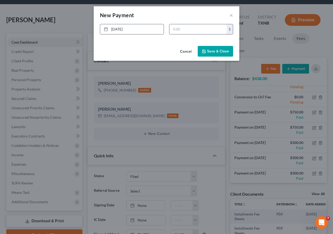
click at [178, 28] on input "text" at bounding box center [198, 29] width 57 height 10
type input "288"
click at [212, 52] on button "Save & Close" at bounding box center [215, 51] width 35 height 11
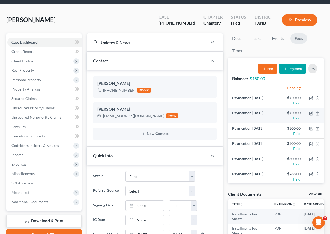
scroll to position [85, 0]
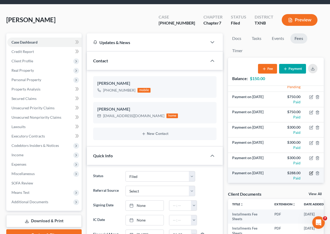
click at [310, 174] on icon "button" at bounding box center [311, 172] width 2 height 2
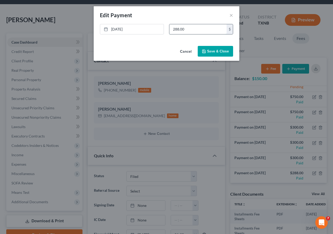
click at [181, 29] on input "288.00" at bounding box center [198, 29] width 57 height 10
type input "219"
click at [208, 51] on button "Save & Close" at bounding box center [215, 51] width 35 height 11
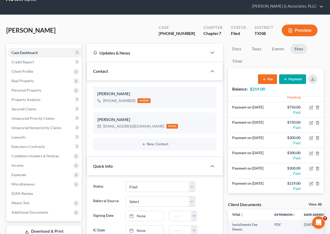
scroll to position [0, 0]
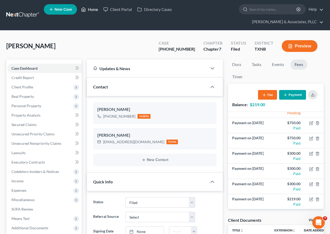
click at [92, 9] on link "Home" at bounding box center [89, 9] width 22 height 9
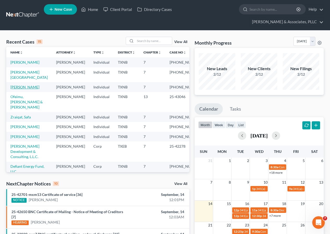
click at [21, 89] on link "[PERSON_NAME]" at bounding box center [24, 87] width 29 height 4
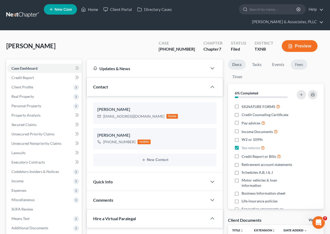
click at [296, 66] on link "Fees" at bounding box center [298, 64] width 17 height 10
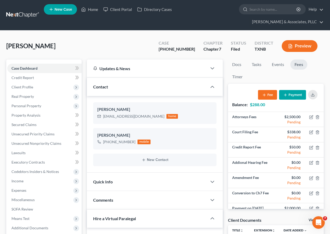
click at [286, 97] on icon "button" at bounding box center [285, 95] width 4 height 4
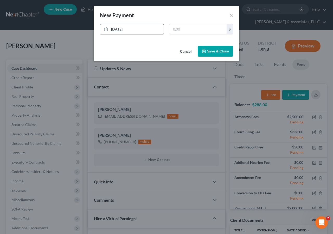
click at [120, 29] on link "[DATE]" at bounding box center [132, 29] width 64 height 10
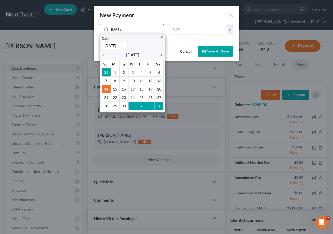
click at [104, 56] on icon "chevron_left" at bounding box center [105, 55] width 7 height 4
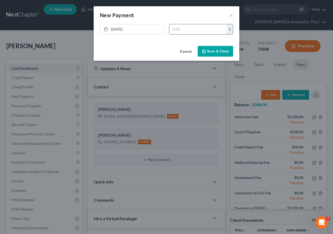
click at [179, 31] on input "text" at bounding box center [198, 29] width 57 height 10
type input "288"
click at [208, 49] on button "Save & Close" at bounding box center [215, 51] width 35 height 11
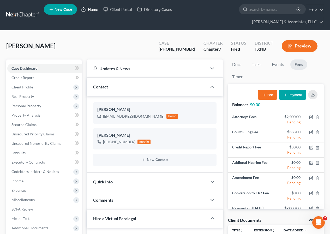
click at [92, 7] on link "Home" at bounding box center [89, 9] width 22 height 9
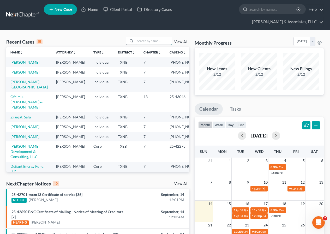
click at [149, 41] on input "search" at bounding box center [153, 41] width 36 height 8
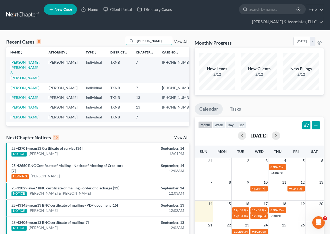
type input "[PERSON_NAME]"
click at [27, 65] on td "[PERSON_NAME], [PERSON_NAME] & [PERSON_NAME]" at bounding box center [25, 69] width 38 height 25
click at [26, 64] on link "[PERSON_NAME], [PERSON_NAME] & [PERSON_NAME]" at bounding box center [25, 70] width 30 height 20
select select "2"
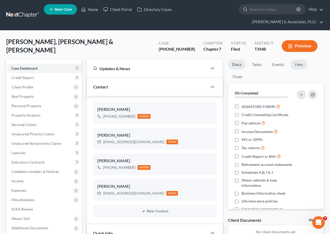
scroll to position [86, 0]
click at [295, 63] on link "Fees" at bounding box center [298, 64] width 17 height 10
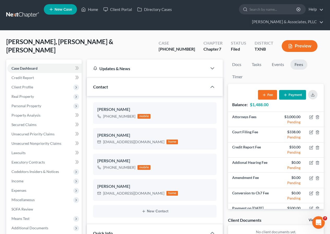
click at [293, 95] on button "Payment" at bounding box center [292, 95] width 27 height 10
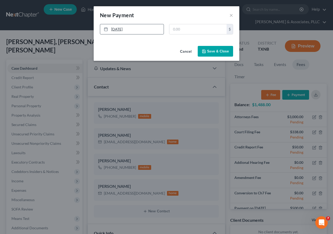
click at [119, 29] on link "[DATE]" at bounding box center [132, 29] width 64 height 10
click at [184, 30] on input "text" at bounding box center [198, 29] width 57 height 10
type input "200"
click at [211, 50] on button "Save & Close" at bounding box center [215, 51] width 35 height 11
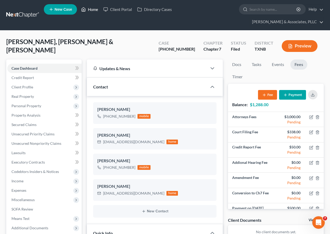
click at [93, 8] on link "Home" at bounding box center [89, 9] width 22 height 9
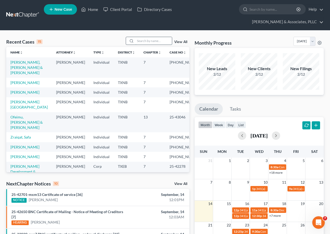
click at [151, 41] on input "search" at bounding box center [153, 41] width 36 height 8
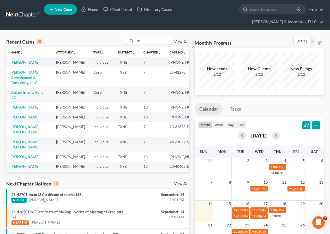
type input "de"
click at [25, 107] on link "[PERSON_NAME]" at bounding box center [24, 107] width 29 height 4
select select "2"
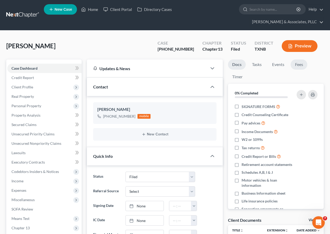
scroll to position [243, 0]
click at [299, 65] on link "Fees" at bounding box center [298, 64] width 17 height 10
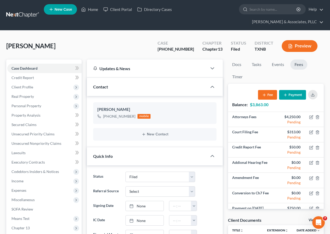
click at [292, 94] on button "Payment" at bounding box center [292, 95] width 27 height 10
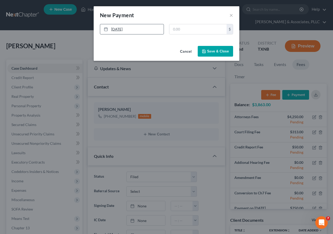
click at [117, 31] on link "[DATE]" at bounding box center [132, 29] width 64 height 10
click at [176, 30] on input "text" at bounding box center [198, 29] width 57 height 10
type input "375"
click at [210, 54] on button "Save & Close" at bounding box center [215, 51] width 35 height 11
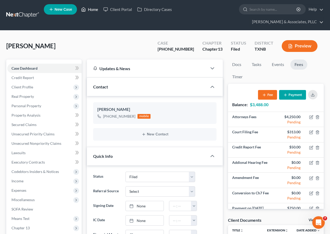
click at [90, 11] on link "Home" at bounding box center [89, 9] width 22 height 9
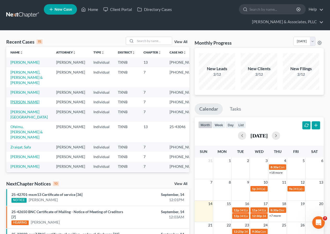
click at [19, 104] on link "[PERSON_NAME]" at bounding box center [24, 102] width 29 height 4
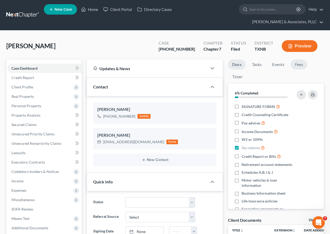
click at [301, 65] on link "Fees" at bounding box center [298, 64] width 17 height 10
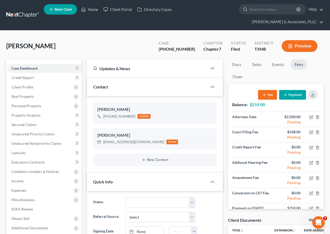
click at [298, 96] on button "Payment" at bounding box center [292, 95] width 27 height 10
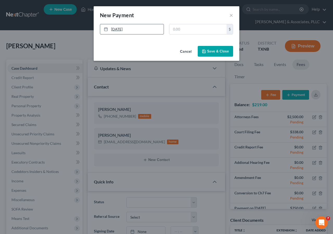
click at [116, 29] on link "[DATE]" at bounding box center [132, 29] width 64 height 10
click at [173, 30] on input "text" at bounding box center [198, 29] width 57 height 10
type input "219"
click at [208, 51] on button "Save & Close" at bounding box center [215, 51] width 35 height 11
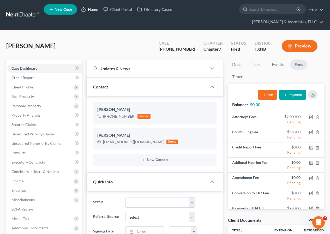
click at [91, 10] on link "Home" at bounding box center [89, 9] width 22 height 9
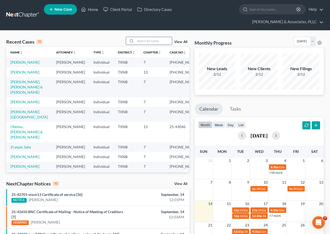
click at [140, 41] on input "search" at bounding box center [153, 41] width 36 height 8
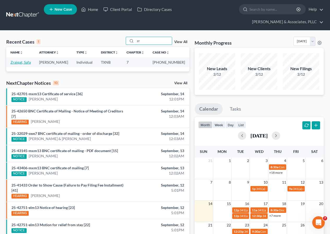
type input "zr"
click at [19, 62] on link "Zraiqat, Safa" at bounding box center [20, 62] width 20 height 4
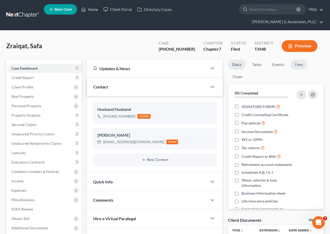
click at [298, 64] on link "Fees" at bounding box center [298, 64] width 17 height 10
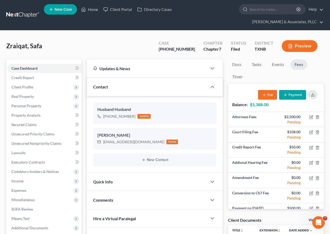
click at [293, 94] on button "Payment" at bounding box center [292, 95] width 27 height 10
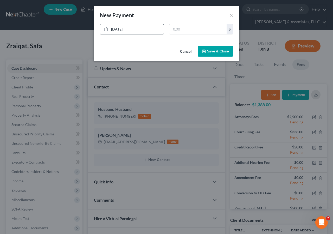
click at [118, 29] on link "[DATE]" at bounding box center [132, 29] width 64 height 10
click at [177, 31] on input "text" at bounding box center [198, 29] width 57 height 10
type input "118"
click at [214, 50] on button "Save & Close" at bounding box center [215, 51] width 35 height 11
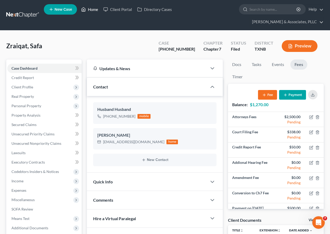
click at [93, 10] on link "Home" at bounding box center [89, 9] width 22 height 9
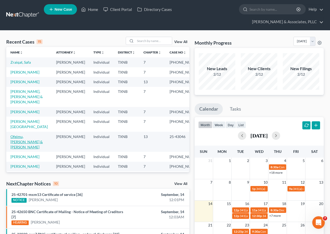
click at [24, 149] on link "Ofeimu, [PERSON_NAME] & [PERSON_NAME]" at bounding box center [26, 141] width 32 height 15
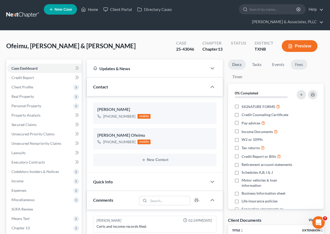
click at [299, 65] on link "Fees" at bounding box center [298, 64] width 17 height 10
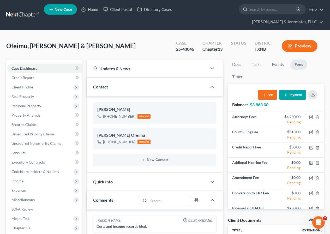
click at [293, 92] on button "Payment" at bounding box center [292, 95] width 27 height 10
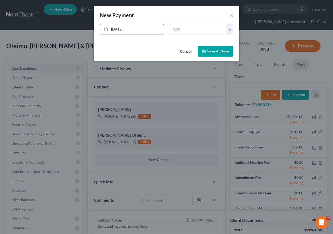
click at [117, 30] on link "[DATE]" at bounding box center [132, 29] width 64 height 10
click at [178, 33] on input "text" at bounding box center [198, 29] width 57 height 10
type input "750"
click at [209, 53] on button "Save & Close" at bounding box center [215, 51] width 35 height 11
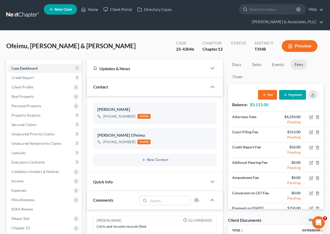
click at [64, 11] on span "New Case" at bounding box center [62, 10] width 17 height 4
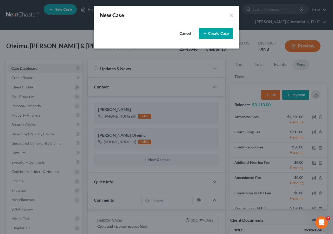
select select "78"
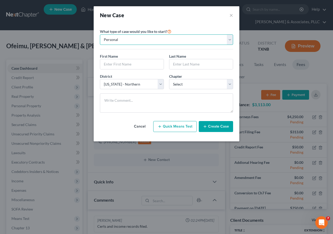
drag, startPoint x: 229, startPoint y: 41, endPoint x: 215, endPoint y: 45, distance: 14.6
click at [229, 41] on select "Personal Business" at bounding box center [166, 39] width 133 height 10
select select "1"
click at [100, 34] on select "Personal Business" at bounding box center [166, 39] width 133 height 10
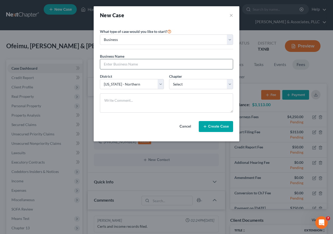
click at [135, 64] on input "text" at bounding box center [166, 64] width 133 height 10
drag, startPoint x: 138, startPoint y: 64, endPoint x: 137, endPoint y: 75, distance: 11.1
click at [138, 64] on input "Arlington Integrative medicine, LLC" at bounding box center [166, 64] width 133 height 10
type input "Arlington Integrative Medicine, LLC"
drag, startPoint x: 231, startPoint y: 86, endPoint x: 212, endPoint y: 89, distance: 19.3
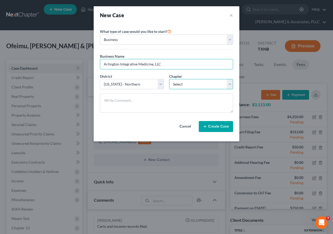
click at [231, 86] on select "Select 7 11 12" at bounding box center [201, 84] width 64 height 10
select select "0"
click at [169, 79] on select "Select 7 11 12" at bounding box center [201, 84] width 64 height 10
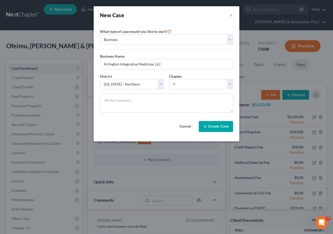
click at [209, 127] on button "Create Case" at bounding box center [216, 126] width 34 height 11
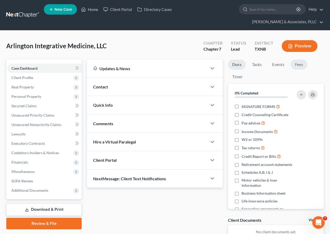
click at [299, 65] on link "Fees" at bounding box center [298, 64] width 17 height 10
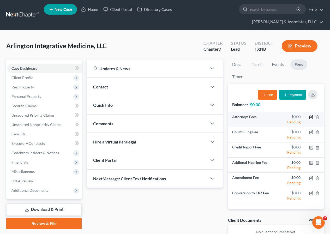
click at [312, 116] on icon "button" at bounding box center [311, 117] width 4 height 4
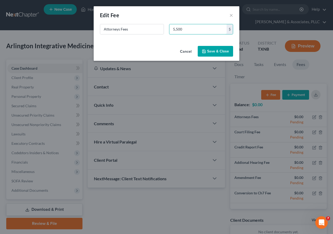
type input "5,500"
click at [208, 46] on button "Save & Close" at bounding box center [215, 51] width 35 height 11
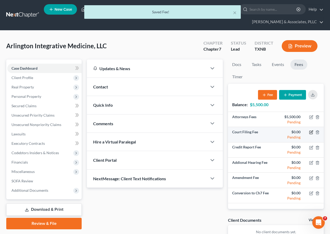
click at [310, 132] on icon "button" at bounding box center [311, 132] width 4 height 4
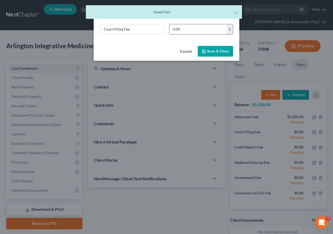
click at [172, 29] on input "0.00" at bounding box center [198, 29] width 57 height 10
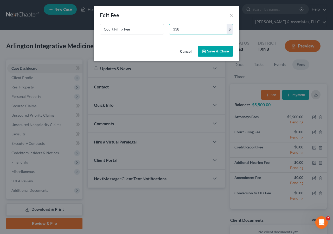
type input "338"
click at [210, 52] on button "Save & Close" at bounding box center [215, 51] width 35 height 11
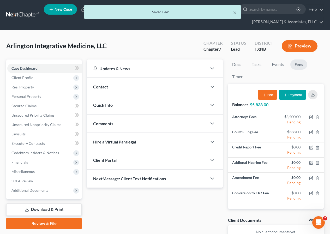
click at [289, 94] on button "Payment" at bounding box center [292, 95] width 27 height 10
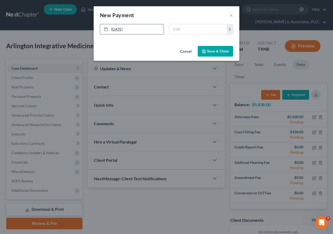
click at [122, 29] on link "[DATE]" at bounding box center [132, 29] width 64 height 10
click at [173, 30] on input "text" at bounding box center [198, 29] width 57 height 10
type input "4,500"
click at [207, 50] on button "Save & Close" at bounding box center [215, 51] width 35 height 11
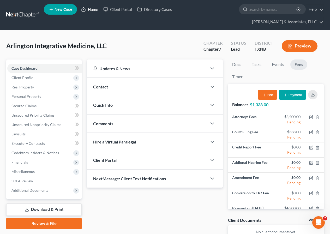
click at [91, 9] on link "Home" at bounding box center [89, 9] width 22 height 9
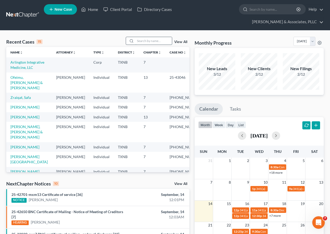
click at [147, 42] on input "search" at bounding box center [153, 41] width 36 height 8
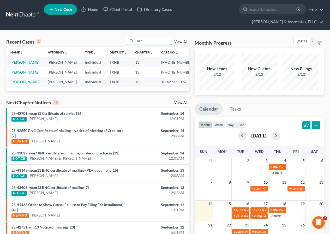
type input "rich"
click at [17, 63] on link "[PERSON_NAME]" at bounding box center [24, 62] width 29 height 4
select select "2"
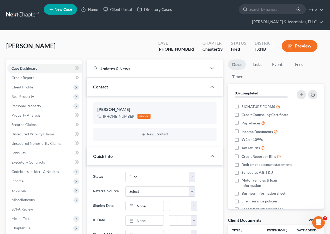
scroll to position [243, 0]
click at [29, 97] on span "Real Property" at bounding box center [22, 96] width 22 height 4
click at [31, 87] on span "Client Profile" at bounding box center [22, 87] width 22 height 4
click at [28, 86] on span "Client Profile" at bounding box center [22, 87] width 22 height 4
click at [24, 86] on span "Client Profile" at bounding box center [22, 87] width 22 height 4
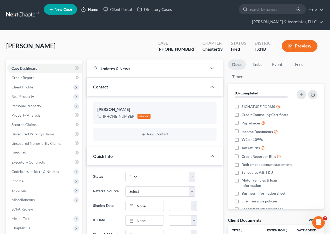
click at [24, 86] on span "Client Profile" at bounding box center [22, 87] width 22 height 4
click at [21, 68] on span "Case Dashboard" at bounding box center [24, 68] width 26 height 4
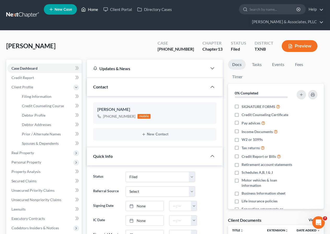
click at [92, 10] on link "Home" at bounding box center [89, 9] width 22 height 9
click at [39, 114] on span "Debtor Profile" at bounding box center [33, 115] width 23 height 4
select select "0"
select select "2"
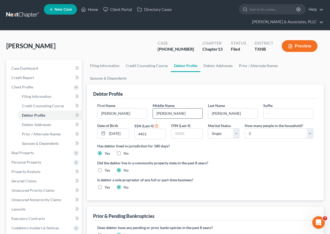
drag, startPoint x: 156, startPoint y: 101, endPoint x: 178, endPoint y: 101, distance: 22.4
click at [178, 108] on input "[PERSON_NAME]" at bounding box center [178, 113] width 50 height 10
click at [94, 10] on link "Home" at bounding box center [89, 9] width 22 height 9
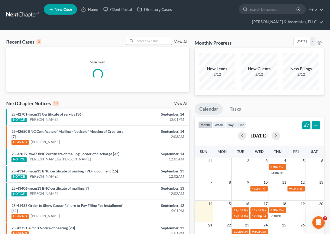
click at [141, 39] on input "search" at bounding box center [153, 41] width 36 height 8
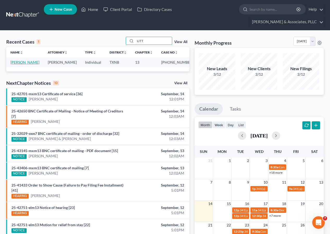
type input "LITT"
click at [23, 62] on link "[PERSON_NAME]" at bounding box center [24, 62] width 29 height 4
select select "2"
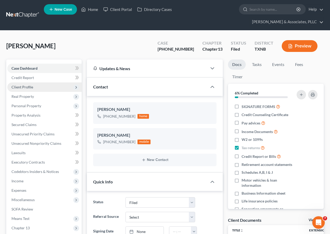
click at [28, 86] on span "Client Profile" at bounding box center [22, 87] width 22 height 4
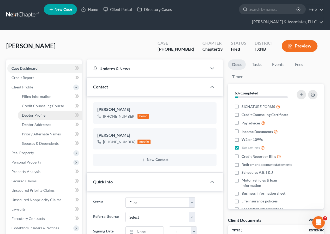
click at [39, 113] on span "Debtor Profile" at bounding box center [33, 115] width 23 height 4
select select "0"
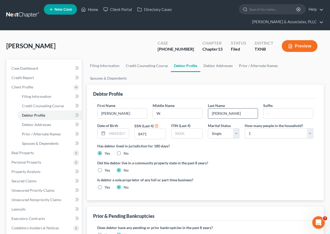
drag, startPoint x: 212, startPoint y: 100, endPoint x: 229, endPoint y: 100, distance: 17.7
click at [229, 108] on input "[PERSON_NAME]" at bounding box center [233, 113] width 50 height 10
click at [92, 11] on link "Home" at bounding box center [89, 9] width 22 height 9
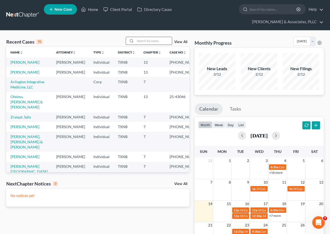
click at [146, 41] on input "search" at bounding box center [153, 41] width 36 height 8
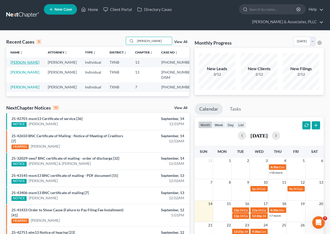
type input "[PERSON_NAME]"
click at [20, 63] on link "[PERSON_NAME]" at bounding box center [24, 62] width 29 height 4
select select "2"
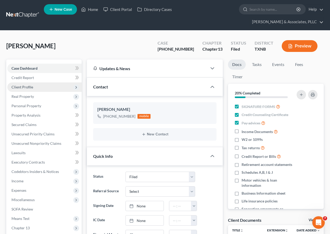
click at [21, 86] on span "Client Profile" at bounding box center [22, 87] width 22 height 4
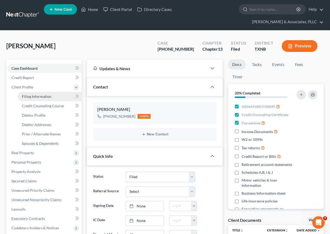
scroll to position [149, 0]
click at [33, 114] on span "Debtor Profile" at bounding box center [33, 115] width 23 height 4
select select "1"
select select "2"
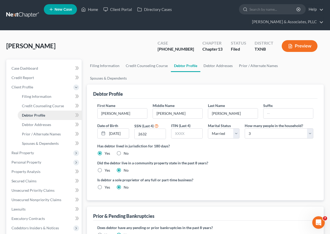
radio input "true"
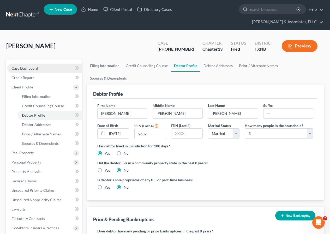
click at [37, 68] on span "Case Dashboard" at bounding box center [24, 68] width 27 height 4
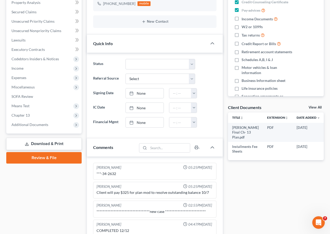
scroll to position [149, 0]
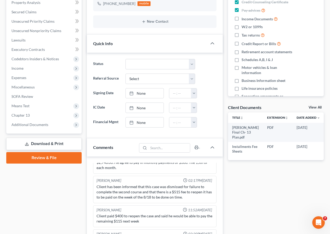
click at [47, 141] on link "Download & Print" at bounding box center [43, 144] width 75 height 12
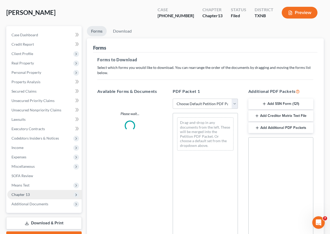
click at [38, 124] on ul "Case Dashboard Payments Invoices Payments Payments Credit Report Client Profile" at bounding box center [44, 119] width 74 height 178
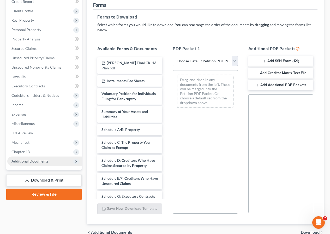
scroll to position [103, 0]
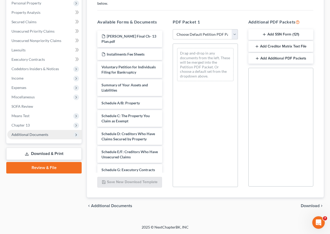
click at [35, 134] on span "Additional Documents" at bounding box center [29, 134] width 37 height 4
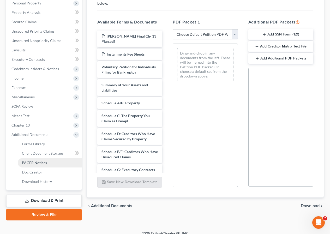
click at [41, 161] on span "PACER Notices" at bounding box center [34, 162] width 25 height 4
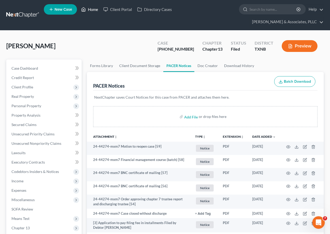
click at [94, 9] on link "Home" at bounding box center [89, 9] width 22 height 9
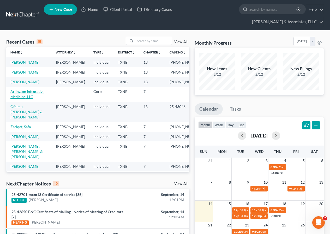
click at [29, 99] on link "Arlington Integrative Medicine, LLC" at bounding box center [27, 94] width 34 height 10
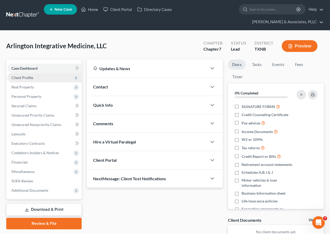
click at [33, 79] on span "Client Profile" at bounding box center [44, 77] width 74 height 9
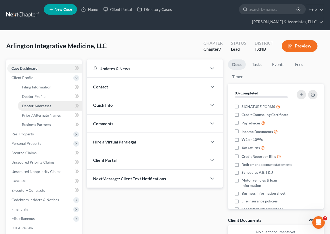
click at [40, 106] on span "Debtor Addresses" at bounding box center [36, 105] width 29 height 4
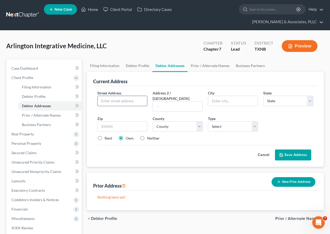
click at [114, 103] on input "text" at bounding box center [122, 101] width 50 height 10
type input "[STREET_ADDRESS][PERSON_NAME]"
click at [129, 121] on input "text" at bounding box center [122, 126] width 50 height 10
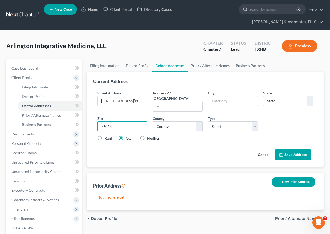
type input "76013"
type input "[GEOGRAPHIC_DATA]"
select select "45"
drag, startPoint x: 199, startPoint y: 122, endPoint x: 192, endPoint y: 117, distance: 9.0
click at [199, 122] on select "County [GEOGRAPHIC_DATA] [GEOGRAPHIC_DATA] [GEOGRAPHIC_DATA] [GEOGRAPHIC_DATA] …" at bounding box center [177, 126] width 50 height 10
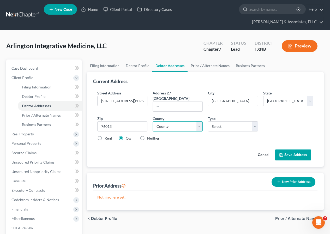
select select "219"
click at [152, 121] on select "County [GEOGRAPHIC_DATA] [GEOGRAPHIC_DATA] [GEOGRAPHIC_DATA] [GEOGRAPHIC_DATA] …" at bounding box center [177, 126] width 50 height 10
click at [255, 124] on select "Select Business Mailing Location of Assets" at bounding box center [233, 126] width 50 height 10
select select "0"
click at [208, 121] on select "Select Business Mailing Location of Assets" at bounding box center [233, 126] width 50 height 10
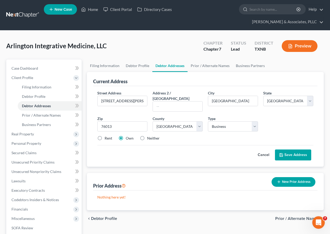
click at [104, 135] on label "Rent" at bounding box center [108, 137] width 8 height 5
click at [107, 135] on input "Rent" at bounding box center [108, 136] width 3 height 3
radio input "true"
drag, startPoint x: 287, startPoint y: 146, endPoint x: 204, endPoint y: 152, distance: 83.0
click at [288, 149] on button "Save Address" at bounding box center [293, 154] width 36 height 11
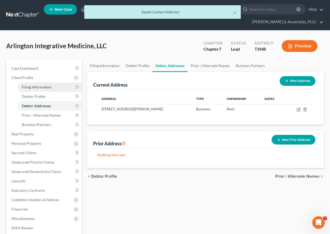
click at [35, 88] on span "Filing Information" at bounding box center [36, 87] width 29 height 4
select select "1"
select select "0"
select select "78"
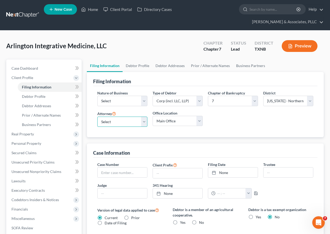
drag, startPoint x: 144, startPoint y: 121, endPoint x: 133, endPoint y: 126, distance: 11.3
click at [144, 121] on select "Select [PERSON_NAME] - TXNB [PERSON_NAME] - [GEOGRAPHIC_DATA] [PERSON_NAME] - […" at bounding box center [122, 121] width 50 height 10
select select "0"
click at [97, 116] on select "Select [PERSON_NAME] - TXNB [PERSON_NAME] - [GEOGRAPHIC_DATA] [PERSON_NAME] - […" at bounding box center [122, 121] width 50 height 10
click at [144, 102] on select "Select Clearing Bank Commodity Broker Health Care Business Other Railroad Singl…" at bounding box center [122, 101] width 50 height 10
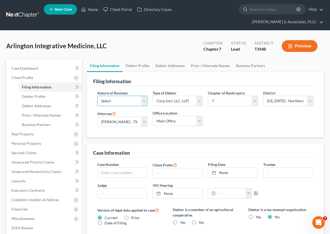
select select "2"
click at [97, 96] on select "Select Clearing Bank Commodity Broker Health Care Business Other Railroad Singl…" at bounding box center [122, 101] width 50 height 10
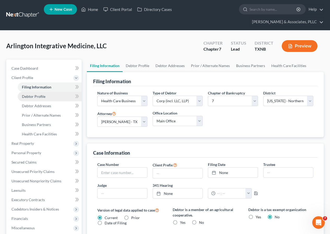
click at [35, 98] on span "Debtor Profile" at bounding box center [33, 96] width 23 height 4
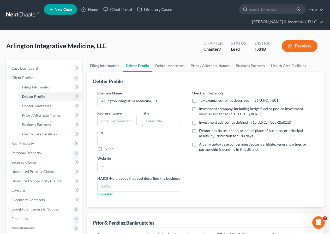
drag, startPoint x: 146, startPoint y: 120, endPoint x: 147, endPoint y: 123, distance: 3.4
click at [146, 120] on input "text" at bounding box center [161, 121] width 39 height 10
type input "President"
click at [120, 122] on input "text" at bounding box center [116, 121] width 39 height 10
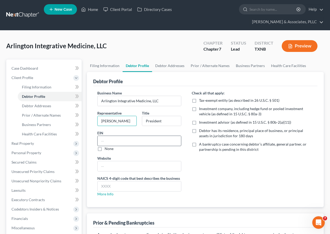
type input "[PERSON_NAME]"
click at [114, 139] on input "text" at bounding box center [138, 141] width 83 height 10
type input "[US_EMPLOYER_IDENTIFICATION_NUMBER]"
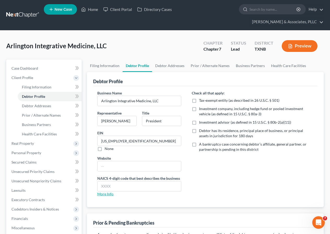
click at [104, 194] on link "More Info" at bounding box center [105, 193] width 16 height 4
click at [112, 186] on input "text" at bounding box center [138, 186] width 83 height 10
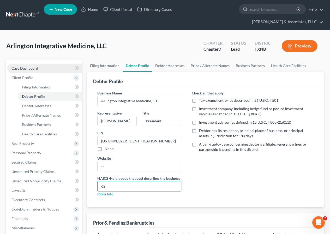
type input "62"
click at [30, 67] on span "Case Dashboard" at bounding box center [24, 68] width 27 height 4
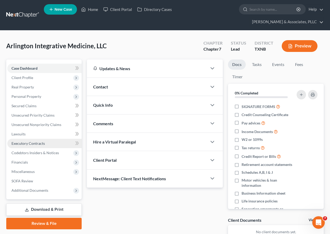
click at [42, 143] on span "Executory Contracts" at bounding box center [27, 143] width 33 height 4
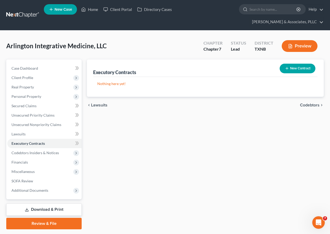
click at [302, 68] on button "New Contract" at bounding box center [297, 69] width 36 height 10
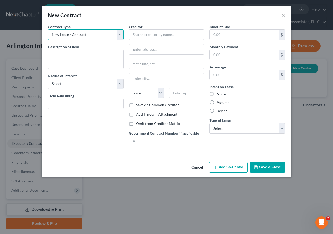
click at [119, 36] on select "New Lease / Contract New Timeshare" at bounding box center [86, 34] width 76 height 10
click at [120, 36] on select "New Lease / Contract New Timeshare" at bounding box center [86, 34] width 76 height 10
click at [283, 14] on button "×" at bounding box center [284, 15] width 4 height 6
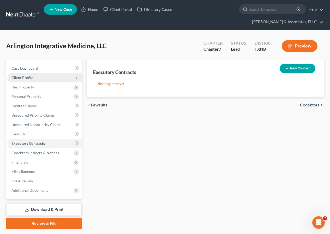
click at [28, 76] on span "Client Profile" at bounding box center [22, 77] width 22 height 4
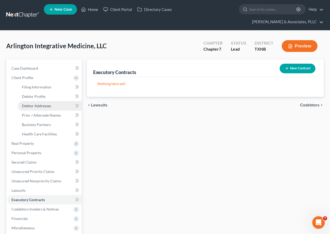
click at [43, 106] on span "Debtor Addresses" at bounding box center [36, 105] width 29 height 4
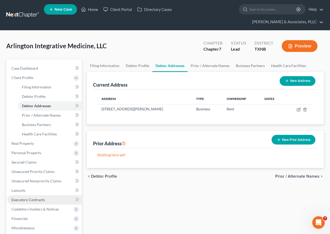
click at [37, 200] on span "Executory Contracts" at bounding box center [27, 199] width 33 height 4
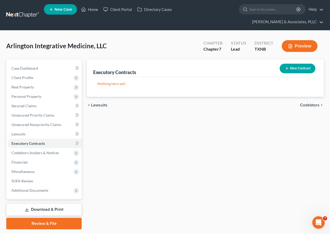
click at [286, 67] on icon "button" at bounding box center [287, 68] width 4 height 4
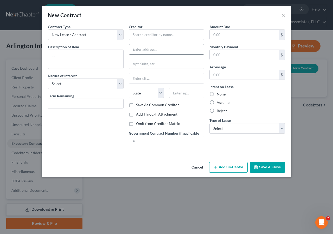
paste input "[STREET_ADDRESS][US_STATE]"
type input "[STREET_ADDRESS][US_STATE]"
click at [139, 36] on input "text" at bounding box center [167, 34] width 76 height 10
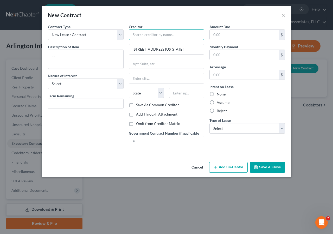
scroll to position [0, 0]
type input "[PERSON_NAME] Road Investments, LLC"
click at [217, 112] on label "Reject" at bounding box center [222, 110] width 10 height 5
click at [219, 112] on input "Reject" at bounding box center [220, 109] width 3 height 3
radio input "true"
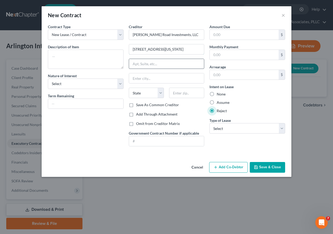
drag, startPoint x: 175, startPoint y: 50, endPoint x: 174, endPoint y: 60, distance: 10.2
click at [175, 51] on input "[STREET_ADDRESS][US_STATE]" at bounding box center [166, 49] width 75 height 10
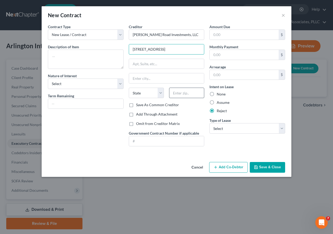
type input "[STREET_ADDRESS]"
click at [180, 94] on input "text" at bounding box center [186, 93] width 35 height 10
type input "76107"
click at [170, 79] on input "text" at bounding box center [166, 78] width 75 height 10
type input "[GEOGRAPHIC_DATA]"
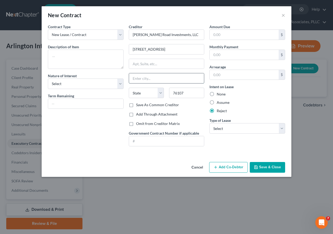
select select "45"
click at [120, 85] on select "Select Purchaser Agent Lessor Lessee" at bounding box center [86, 83] width 76 height 10
click at [91, 61] on textarea at bounding box center [86, 59] width 76 height 19
click at [67, 103] on input "text" at bounding box center [85, 104] width 75 height 10
drag, startPoint x: 215, startPoint y: 37, endPoint x: 216, endPoint y: 69, distance: 31.3
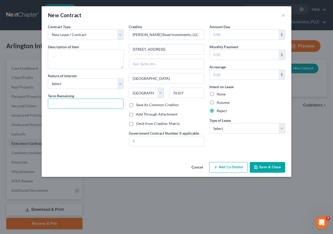
click at [215, 37] on input "text" at bounding box center [244, 35] width 69 height 10
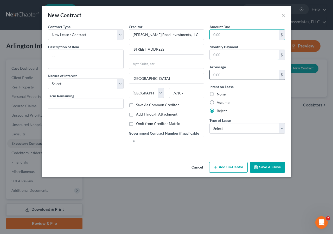
drag, startPoint x: 212, startPoint y: 53, endPoint x: 212, endPoint y: 70, distance: 17.2
click at [212, 55] on input "text" at bounding box center [244, 55] width 69 height 10
type input "3,043.00"
click at [213, 36] on input "text" at bounding box center [244, 35] width 69 height 10
type input "243,000"
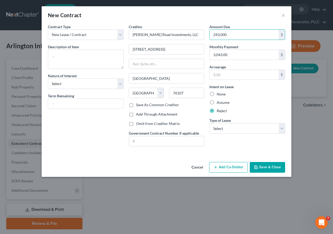
drag, startPoint x: 266, startPoint y: 168, endPoint x: 182, endPoint y: 149, distance: 86.6
click at [266, 168] on button "Save & Close" at bounding box center [267, 167] width 35 height 11
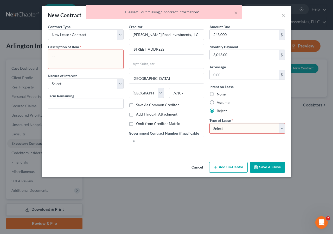
click at [281, 130] on select "Select Real Estate Car Other" at bounding box center [248, 128] width 76 height 10
select select "0"
click at [210, 123] on select "Select Real Estate Car Other" at bounding box center [248, 128] width 76 height 10
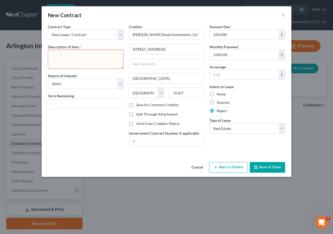
drag, startPoint x: 268, startPoint y: 167, endPoint x: 182, endPoint y: 168, distance: 86.2
click at [268, 167] on button "Save & Close" at bounding box center [267, 167] width 35 height 11
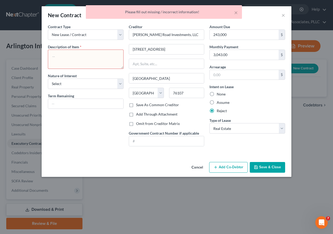
click at [89, 55] on textarea at bounding box center [86, 59] width 76 height 19
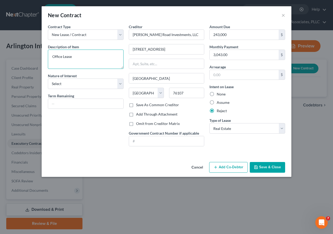
type textarea "Office Lease"
click at [264, 167] on button "Save & Close" at bounding box center [267, 167] width 35 height 11
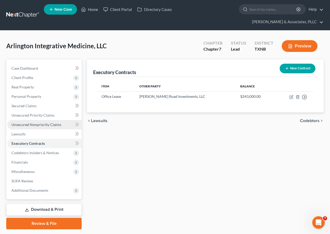
click at [37, 123] on span "Unsecured Nonpriority Claims" at bounding box center [36, 124] width 50 height 4
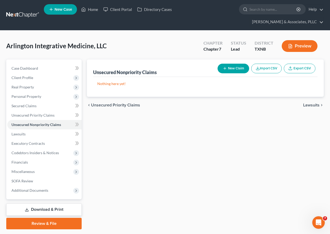
click at [227, 70] on button "New Claim" at bounding box center [233, 69] width 32 height 10
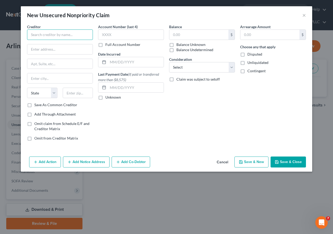
click at [77, 37] on input "text" at bounding box center [60, 34] width 66 height 10
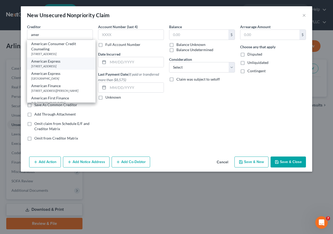
click at [57, 64] on div "American Express" at bounding box center [61, 61] width 60 height 5
type input "American Express"
type input "PO Box 981535"
type input "[GEOGRAPHIC_DATA]"
select select "45"
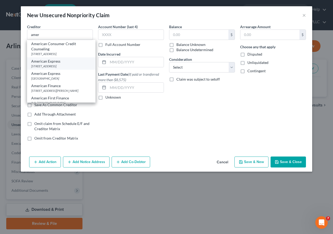
type input "79998"
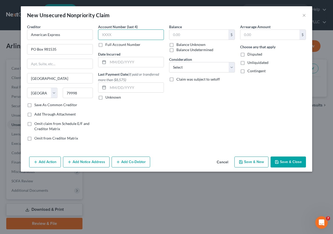
click at [105, 34] on input "text" at bounding box center [131, 34] width 66 height 10
type input "1000"
click at [176, 33] on input "text" at bounding box center [199, 35] width 59 height 10
type input "11,038"
click at [286, 162] on button "Save & Close" at bounding box center [288, 161] width 35 height 11
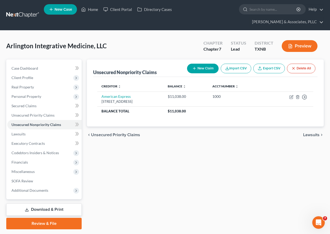
click at [203, 70] on button "New Claim" at bounding box center [203, 69] width 32 height 10
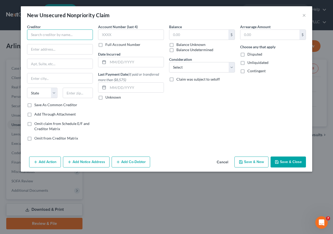
click at [67, 38] on input "text" at bounding box center [60, 34] width 66 height 10
type input "Advance Light Devices"
type input "[STREET_ADDRESS]"
type input "89149"
type input "[GEOGRAPHIC_DATA]"
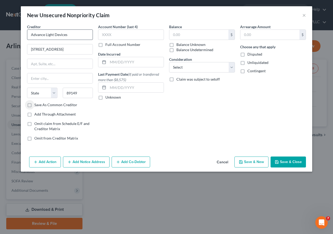
select select "31"
click at [232, 69] on select "Select Cable / Satellite Services Collection Agency Credit Card Debt Debt Couns…" at bounding box center [202, 67] width 66 height 10
select select "11"
click at [169, 62] on select "Select Cable / Satellite Services Collection Agency Credit Card Debt Debt Couns…" at bounding box center [202, 67] width 66 height 10
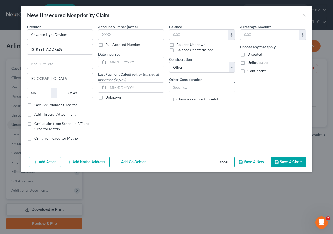
click at [184, 88] on input "text" at bounding box center [202, 87] width 65 height 10
type input "Ozone Machine"
click at [172, 33] on input "text" at bounding box center [199, 35] width 59 height 10
type input "66,780"
click at [293, 164] on button "Save & Close" at bounding box center [288, 161] width 35 height 11
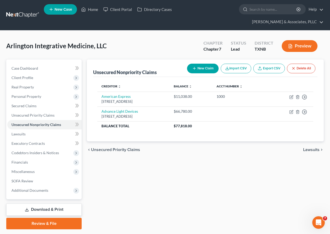
click at [203, 69] on button "New Claim" at bounding box center [203, 69] width 32 height 10
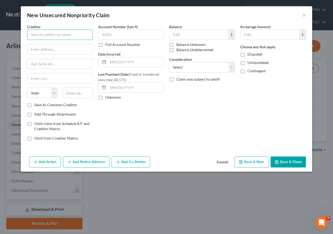
click at [50, 36] on input "text" at bounding box center [60, 34] width 66 height 10
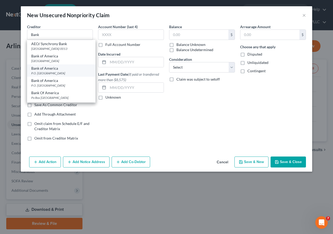
click at [51, 70] on div "Bank of America" at bounding box center [61, 68] width 60 height 5
type input "Bank of America"
type input "P.O. Box 851001"
type input "[GEOGRAPHIC_DATA]"
select select "45"
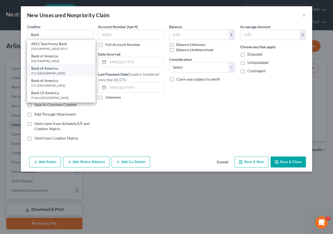
type input "75002"
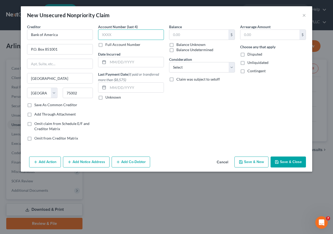
click at [104, 33] on input "text" at bounding box center [131, 34] width 66 height 10
type input "8470"
click at [174, 38] on input "text" at bounding box center [199, 35] width 59 height 10
type input "26,740"
click at [284, 159] on button "Save & Close" at bounding box center [288, 161] width 35 height 11
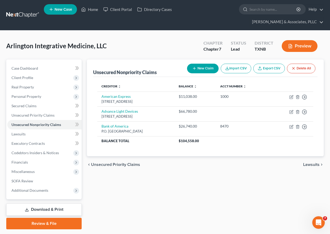
click at [202, 67] on button "New Claim" at bounding box center [203, 69] width 32 height 10
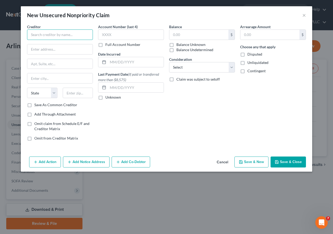
click at [57, 35] on input "text" at bounding box center [60, 34] width 66 height 10
type input "Bank United"
click at [304, 15] on button "×" at bounding box center [305, 15] width 4 height 6
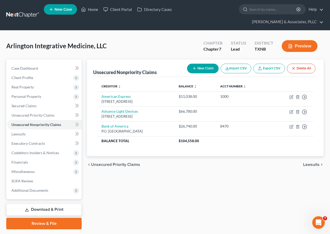
click at [201, 66] on button "New Claim" at bounding box center [203, 69] width 32 height 10
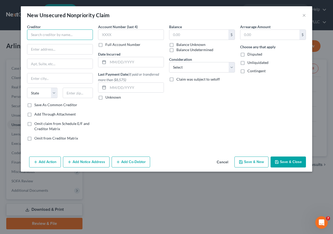
click at [53, 37] on input "text" at bounding box center [60, 34] width 66 height 10
click at [45, 49] on input "text" at bounding box center [59, 49] width 65 height 10
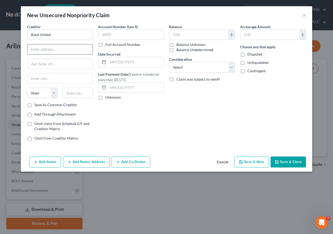
type input "Bank United"
paste input "P.O. [STREET_ADDRESS]"
type input "P.O. [STREET_ADDRESS]"
click at [68, 94] on input "text" at bounding box center [78, 93] width 30 height 10
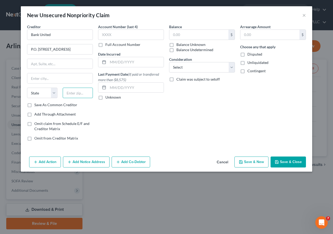
scroll to position [0, 0]
type input "33016"
click at [60, 61] on input "text" at bounding box center [59, 64] width 65 height 10
type input "Hialeah"
select select "9"
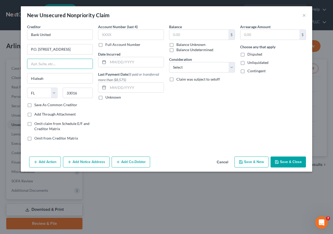
drag, startPoint x: 61, startPoint y: 50, endPoint x: 66, endPoint y: 71, distance: 21.4
click at [61, 50] on input "P.O. [STREET_ADDRESS]" at bounding box center [59, 49] width 65 height 10
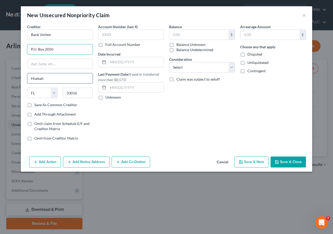
type input "P.O. Box 2050"
click at [53, 79] on input "Hialeah" at bounding box center [59, 78] width 65 height 10
type input "H"
type input "[GEOGRAPHIC_DATA]"
click at [110, 36] on input "text" at bounding box center [131, 34] width 66 height 10
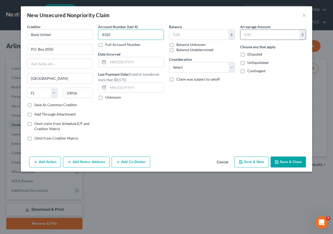
type input "8320"
click at [246, 36] on input "text" at bounding box center [270, 35] width 59 height 10
type input "23,630"
click at [288, 164] on button "Save & Close" at bounding box center [288, 161] width 35 height 11
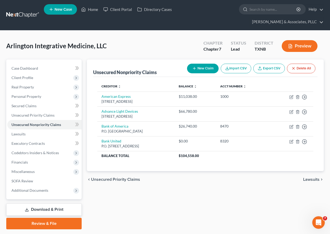
click at [205, 67] on button "New Claim" at bounding box center [203, 69] width 32 height 10
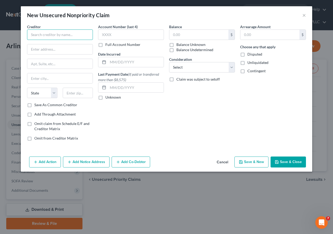
click at [38, 36] on input "text" at bounding box center [60, 34] width 66 height 10
type input "Bio One"
click at [243, 35] on input "text" at bounding box center [270, 35] width 59 height 10
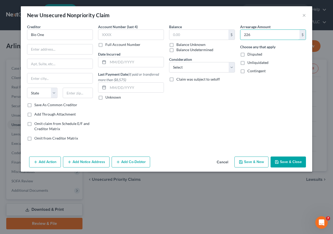
type input "226"
click at [283, 159] on button "Save & Close" at bounding box center [288, 161] width 35 height 11
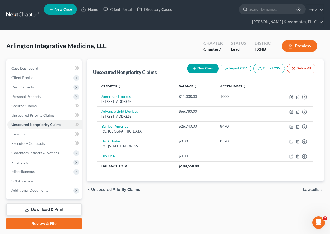
click at [198, 70] on button "New Claim" at bounding box center [203, 69] width 32 height 10
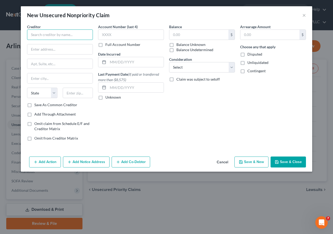
click at [54, 35] on input "text" at bounding box center [60, 34] width 66 height 10
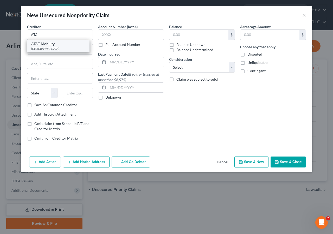
click at [50, 48] on div "[GEOGRAPHIC_DATA]" at bounding box center [58, 48] width 54 height 4
type input "AT&T Mobility"
type input "PO Box 536216"
type input "[GEOGRAPHIC_DATA]"
select select "10"
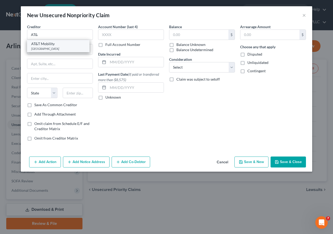
type input "30353"
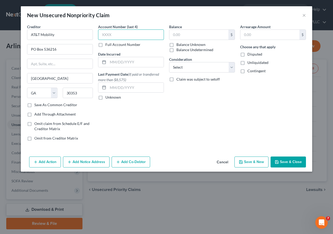
click at [105, 36] on input "text" at bounding box center [131, 34] width 66 height 10
type input "5E11"
click at [245, 36] on input "text" at bounding box center [270, 35] width 59 height 10
type input "220"
drag, startPoint x: 283, startPoint y: 162, endPoint x: 180, endPoint y: 133, distance: 107.5
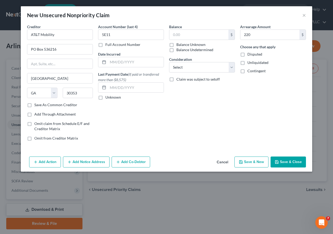
click at [282, 160] on button "Save & Close" at bounding box center [288, 161] width 35 height 11
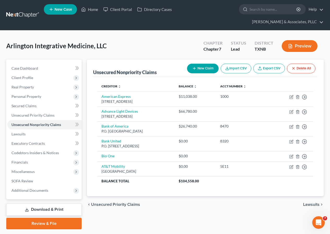
click at [197, 69] on button "New Claim" at bounding box center [203, 69] width 32 height 10
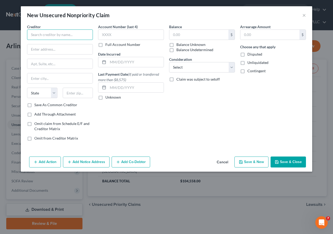
click at [48, 32] on input "text" at bounding box center [60, 34] width 66 height 10
type input "PEAC Leasing Services"
click at [243, 35] on input "text" at bounding box center [270, 35] width 59 height 10
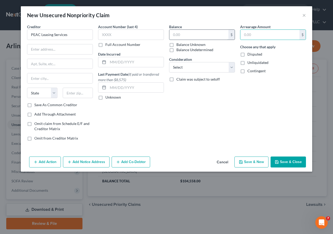
click at [173, 35] on input "text" at bounding box center [199, 35] width 59 height 10
type input "18,000"
click at [285, 161] on button "Save & Close" at bounding box center [288, 161] width 35 height 11
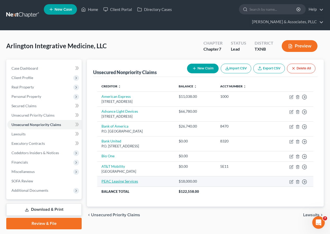
click at [121, 181] on link "PEAC Leasing Services" at bounding box center [119, 181] width 36 height 4
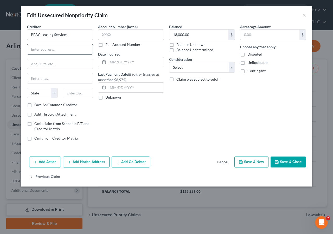
paste input "[STREET_ADDRESS]"
type input "[STREET_ADDRESS]"
click at [73, 95] on input "text" at bounding box center [78, 93] width 30 height 10
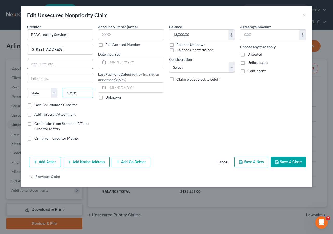
type input "19101"
click at [65, 65] on input "text" at bounding box center [59, 64] width 65 height 10
type input "[GEOGRAPHIC_DATA]"
select select "39"
click at [53, 49] on input "[STREET_ADDRESS]" at bounding box center [59, 49] width 65 height 10
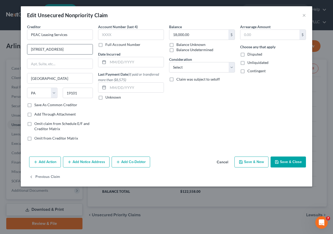
click at [54, 51] on input "[STREET_ADDRESS]" at bounding box center [59, 49] width 65 height 10
type input "PO Box 13604"
click at [282, 162] on button "Save & Close" at bounding box center [288, 161] width 35 height 11
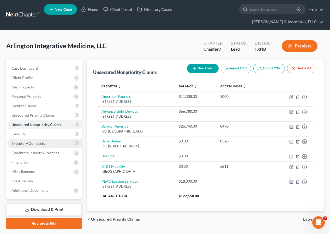
click at [39, 144] on span "Executory Contracts" at bounding box center [27, 143] width 33 height 4
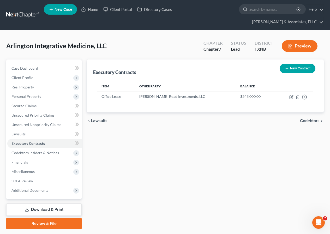
click at [287, 72] on button "New Contract" at bounding box center [297, 69] width 36 height 10
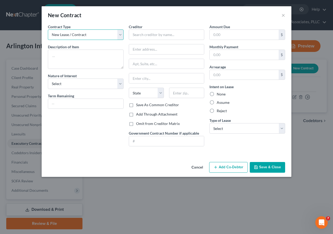
click at [120, 38] on select "New Lease / Contract New Timeshare" at bounding box center [86, 34] width 76 height 10
click at [48, 29] on select "New Lease / Contract New Timeshare" at bounding box center [86, 34] width 76 height 10
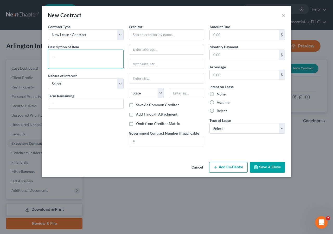
click at [83, 53] on textarea at bounding box center [86, 59] width 76 height 19
type textarea "2025 Toyota Camry"
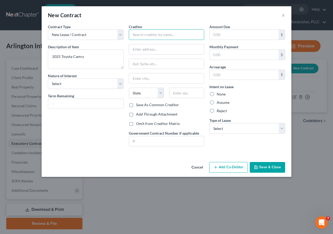
click at [135, 36] on input "text" at bounding box center [167, 34] width 76 height 10
type input "Toyota Finance Corporation"
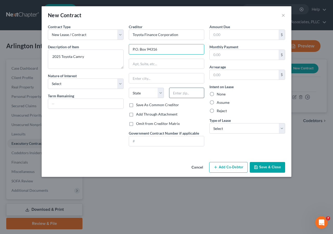
type input "P.O. Box 94316"
click at [178, 94] on input "text" at bounding box center [186, 93] width 35 height 10
type input "60094"
drag, startPoint x: 212, startPoint y: 36, endPoint x: 212, endPoint y: 56, distance: 20.1
click at [212, 36] on input "text" at bounding box center [244, 35] width 69 height 10
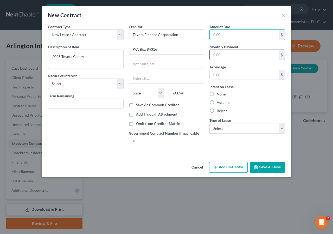
type input "Palatine"
select select "14"
type input "20,000"
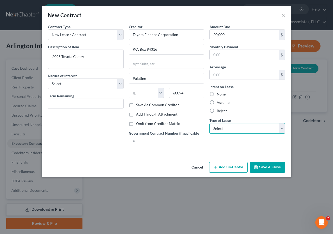
click at [281, 130] on select "Select Real Estate Car Other" at bounding box center [248, 128] width 76 height 10
select select "1"
click at [210, 123] on select "Select Real Estate Car Other" at bounding box center [248, 128] width 76 height 10
click at [264, 168] on button "Save & Close" at bounding box center [267, 167] width 35 height 11
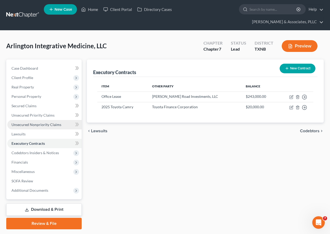
click at [34, 123] on span "Unsecured Nonpriority Claims" at bounding box center [36, 124] width 50 height 4
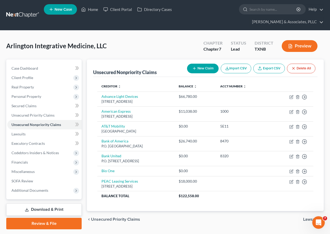
click at [194, 70] on icon "button" at bounding box center [194, 68] width 4 height 4
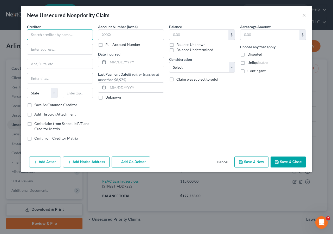
click at [48, 37] on input "text" at bounding box center [60, 34] width 66 height 10
type input "[PERSON_NAME], [GEOGRAPHIC_DATA]."
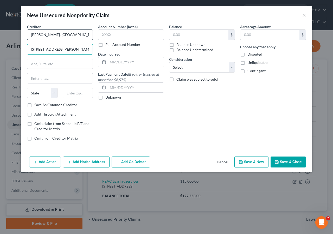
type input "[STREET_ADDRESS][PERSON_NAME]"
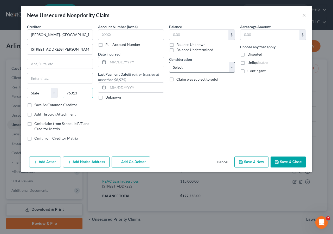
type input "76013"
click at [233, 69] on select "Select Cable / Satellite Services Collection Agency Credit Card Debt Debt Couns…" at bounding box center [202, 67] width 66 height 10
type input "[GEOGRAPHIC_DATA]"
select select "45"
select select "11"
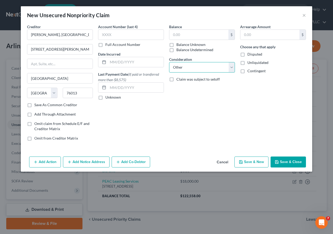
click at [169, 62] on select "Select Cable / Satellite Services Collection Agency Credit Card Debt Debt Couns…" at bounding box center [202, 67] width 66 height 10
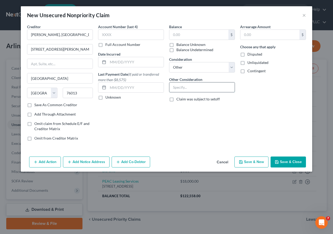
click at [187, 88] on input "text" at bounding box center [202, 87] width 65 height 10
type input "Personal Loans to Business"
drag, startPoint x: 244, startPoint y: 34, endPoint x: 245, endPoint y: 53, distance: 19.3
click at [244, 34] on input "text" at bounding box center [270, 35] width 59 height 10
type input "150,000"
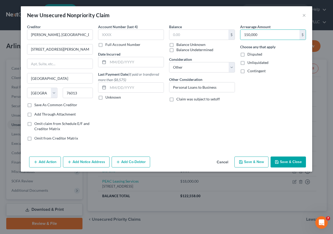
drag, startPoint x: 285, startPoint y: 160, endPoint x: 211, endPoint y: 146, distance: 75.2
click at [285, 160] on button "Save & Close" at bounding box center [288, 161] width 35 height 11
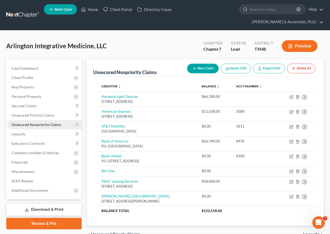
click at [43, 125] on span "Unsecured Nonpriority Claims" at bounding box center [36, 124] width 50 height 4
click at [40, 142] on span "Executory Contracts" at bounding box center [27, 143] width 33 height 4
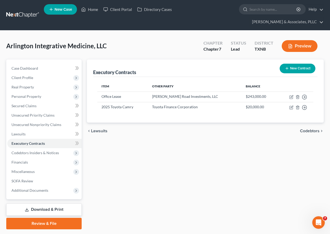
click at [294, 66] on button "New Contract" at bounding box center [297, 69] width 36 height 10
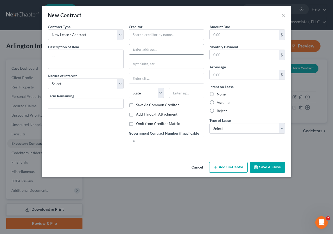
click at [135, 47] on input "text" at bounding box center [166, 49] width 75 height 10
paste input "[STREET_ADDRESS]"
type input "[STREET_ADDRESS]"
click at [180, 93] on input "text" at bounding box center [186, 93] width 35 height 10
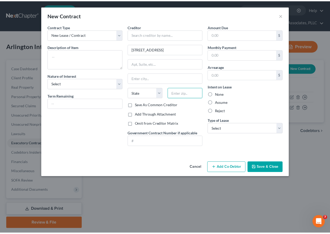
scroll to position [0, 0]
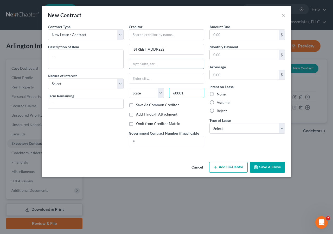
type input "68801"
click at [170, 64] on input "text" at bounding box center [166, 64] width 75 height 10
type input "[GEOGRAPHIC_DATA]"
select select "30"
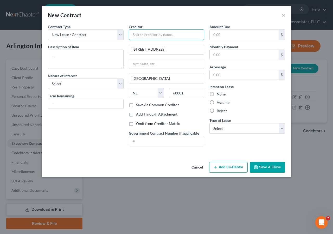
click at [148, 36] on input "text" at bounding box center [167, 34] width 76 height 10
type input "Amur Equipment Finance"
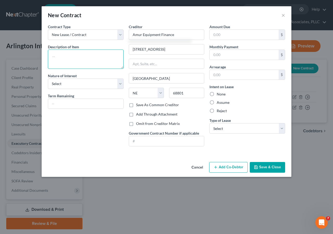
click at [71, 57] on textarea at bounding box center [86, 59] width 76 height 19
type textarea "Medical Equipment"
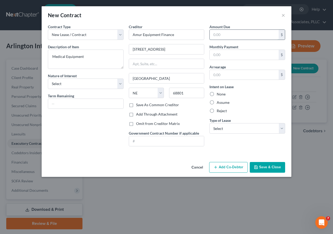
drag, startPoint x: 214, startPoint y: 34, endPoint x: 214, endPoint y: 39, distance: 5.5
click at [214, 34] on input "text" at bounding box center [244, 35] width 69 height 10
type input "201,342"
click at [217, 111] on label "Reject" at bounding box center [222, 110] width 10 height 5
click at [219, 111] on input "Reject" at bounding box center [220, 109] width 3 height 3
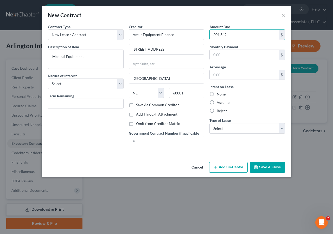
radio input "true"
click at [269, 168] on button "Save & Close" at bounding box center [267, 167] width 35 height 11
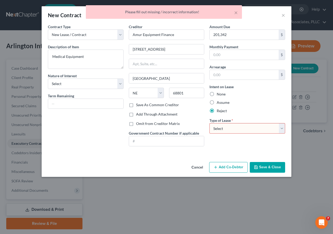
click at [281, 131] on select "Select Real Estate Car Other" at bounding box center [248, 128] width 76 height 10
select select "2"
click at [210, 123] on select "Select Real Estate Car Other" at bounding box center [248, 128] width 76 height 10
click at [267, 166] on button "Save & Close" at bounding box center [267, 167] width 35 height 11
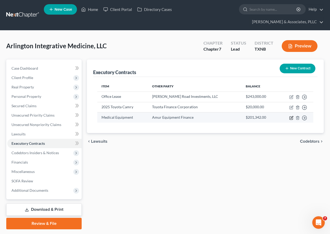
click at [290, 119] on icon "button" at bounding box center [291, 118] width 4 height 4
select select "30"
select select "2"
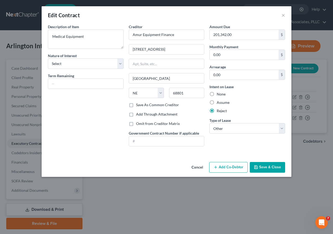
click at [136, 105] on label "Save As Common Creditor" at bounding box center [157, 104] width 43 height 5
click at [138, 105] on input "Save As Common Creditor" at bounding box center [139, 103] width 3 height 3
checkbox input "true"
click at [271, 164] on button "Save & Close" at bounding box center [267, 167] width 35 height 11
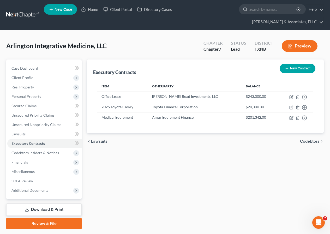
click at [294, 69] on button "New Contract" at bounding box center [297, 69] width 36 height 10
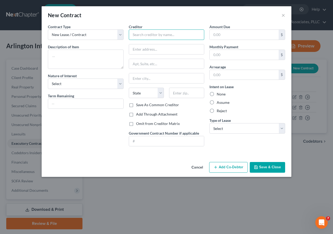
click at [153, 37] on input "text" at bounding box center [167, 34] width 76 height 10
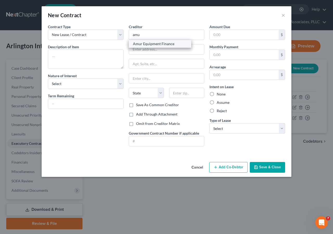
click at [151, 42] on div "Amur Equipment Finance" at bounding box center [160, 43] width 54 height 5
type input "Amur Equipment Finance"
type input "[STREET_ADDRESS]"
type input "[GEOGRAPHIC_DATA]"
select select "30"
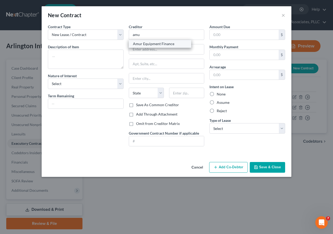
type input "68801"
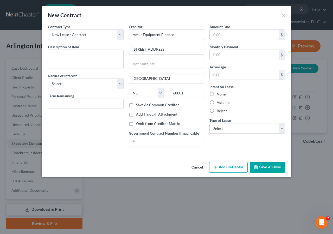
drag, startPoint x: 211, startPoint y: 33, endPoint x: 210, endPoint y: 47, distance: 13.6
click at [211, 33] on input "text" at bounding box center [244, 35] width 69 height 10
type input "241,284"
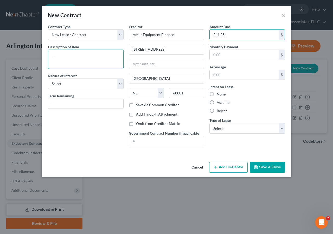
click at [73, 57] on textarea at bounding box center [86, 59] width 76 height 19
type textarea "Medical Equipment"
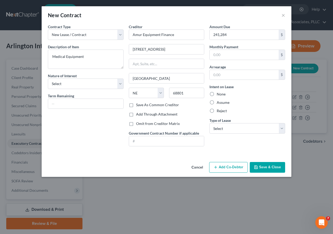
click at [217, 112] on label "Reject" at bounding box center [222, 110] width 10 height 5
click at [219, 112] on input "Reject" at bounding box center [220, 109] width 3 height 3
radio input "true"
click at [282, 130] on select "Select Real Estate Car Other" at bounding box center [248, 128] width 76 height 10
select select "2"
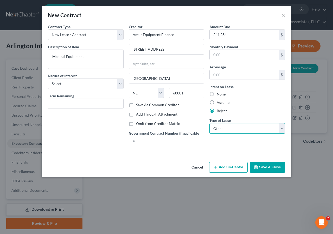
click at [210, 123] on select "Select Real Estate Car Other" at bounding box center [248, 128] width 76 height 10
drag, startPoint x: 262, startPoint y: 166, endPoint x: 206, endPoint y: 161, distance: 56.5
click at [263, 166] on button "Save & Close" at bounding box center [267, 167] width 35 height 11
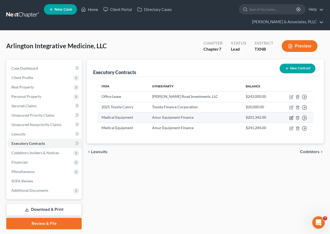
click at [290, 117] on icon "button" at bounding box center [291, 118] width 4 height 4
select select "30"
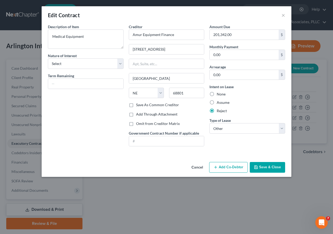
click at [264, 168] on button "Save & Close" at bounding box center [267, 167] width 35 height 11
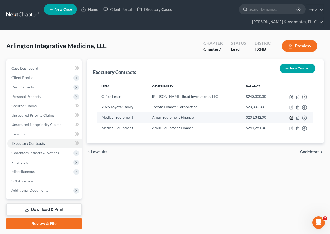
click at [290, 118] on icon "button" at bounding box center [291, 118] width 4 height 4
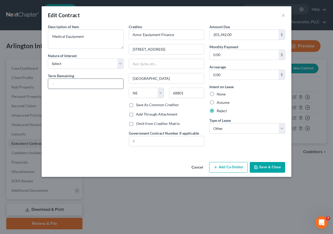
click at [62, 84] on input "text" at bounding box center [85, 84] width 75 height 10
click at [258, 165] on button "Save & Close" at bounding box center [267, 167] width 35 height 11
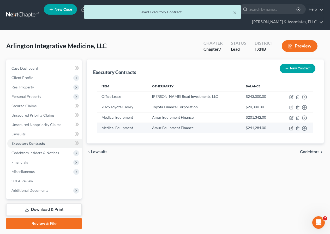
click at [291, 127] on icon "button" at bounding box center [291, 128] width 4 height 4
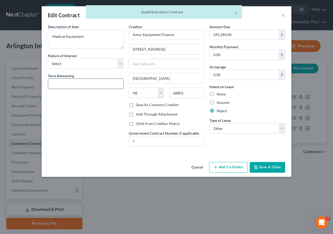
click at [61, 84] on input "text" at bounding box center [85, 84] width 75 height 10
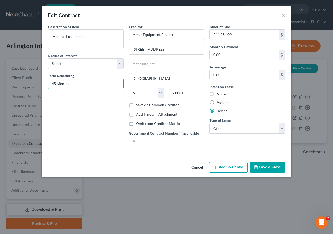
click at [262, 167] on button "Save & Close" at bounding box center [267, 167] width 35 height 11
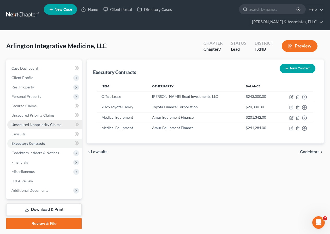
click at [45, 125] on span "Unsecured Nonpriority Claims" at bounding box center [36, 124] width 50 height 4
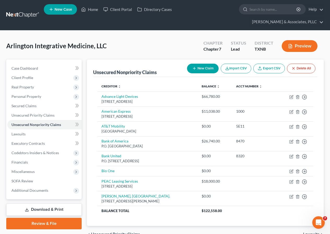
click at [199, 70] on button "New Claim" at bounding box center [203, 69] width 32 height 10
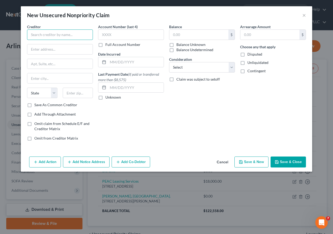
click at [59, 35] on input "text" at bounding box center [60, 34] width 66 height 10
click at [180, 36] on input "text" at bounding box center [199, 35] width 59 height 10
click at [287, 161] on button "Save & Close" at bounding box center [288, 161] width 35 height 11
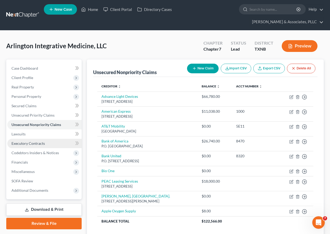
click at [36, 145] on span "Executory Contracts" at bounding box center [27, 143] width 33 height 4
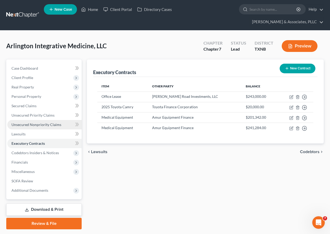
click at [44, 127] on link "Unsecured Nonpriority Claims" at bounding box center [44, 124] width 74 height 9
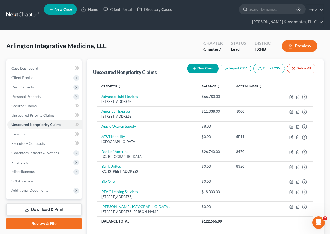
click at [202, 70] on button "New Claim" at bounding box center [203, 69] width 32 height 10
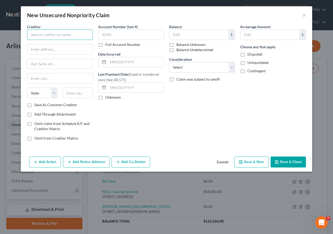
click at [53, 36] on input "text" at bounding box center [60, 34] width 66 height 10
click at [179, 35] on input "text" at bounding box center [199, 35] width 59 height 10
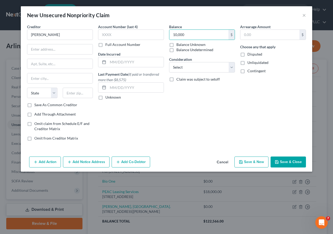
click at [282, 161] on button "Save & Close" at bounding box center [288, 161] width 35 height 11
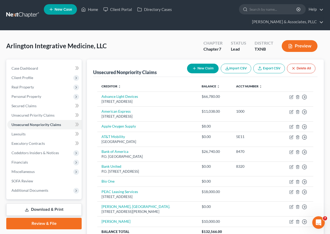
click at [196, 71] on button "New Claim" at bounding box center [203, 69] width 32 height 10
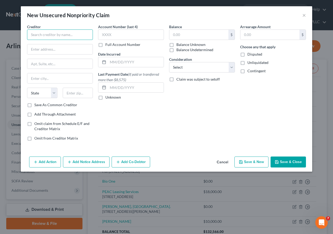
click at [61, 36] on input "text" at bounding box center [60, 34] width 66 height 10
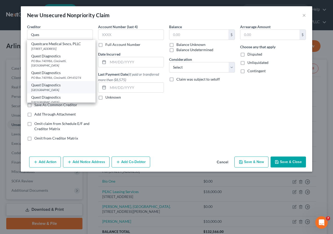
click at [55, 88] on div "[GEOGRAPHIC_DATA]" at bounding box center [61, 90] width 60 height 4
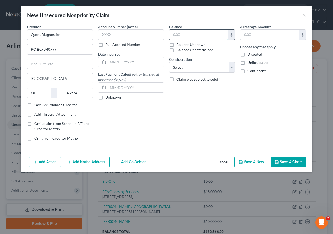
click at [173, 37] on input "text" at bounding box center [199, 35] width 59 height 10
click at [281, 159] on button "Save & Close" at bounding box center [288, 161] width 35 height 11
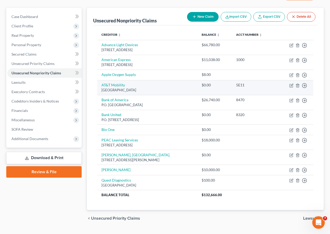
scroll to position [52, 0]
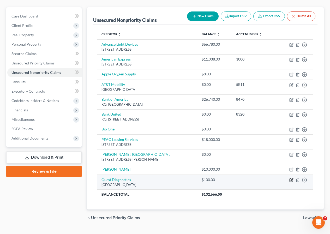
click at [290, 180] on icon "button" at bounding box center [291, 180] width 4 height 4
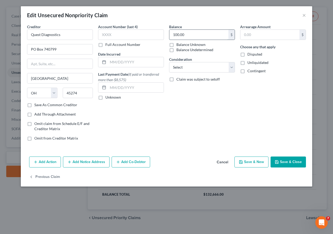
click at [199, 37] on input "100.00" at bounding box center [199, 35] width 59 height 10
click at [286, 163] on button "Save & Close" at bounding box center [288, 161] width 35 height 11
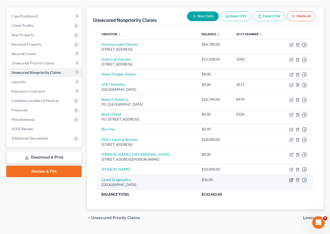
click at [289, 180] on icon "button" at bounding box center [291, 180] width 4 height 4
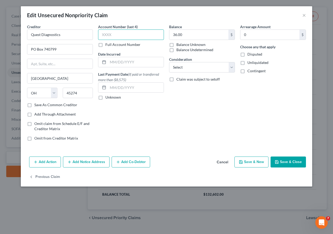
click at [133, 35] on input "text" at bounding box center [131, 34] width 66 height 10
click at [282, 159] on button "Save & Close" at bounding box center [288, 161] width 35 height 11
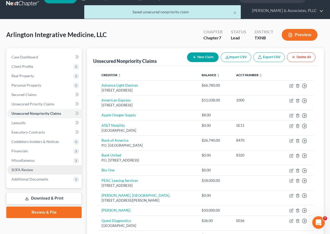
scroll to position [0, 0]
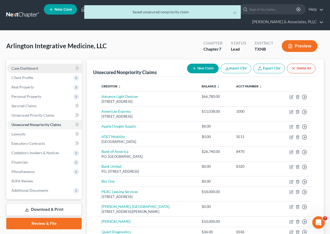
click at [32, 69] on span "Case Dashboard" at bounding box center [24, 68] width 27 height 4
